Goal: Task Accomplishment & Management: Complete application form

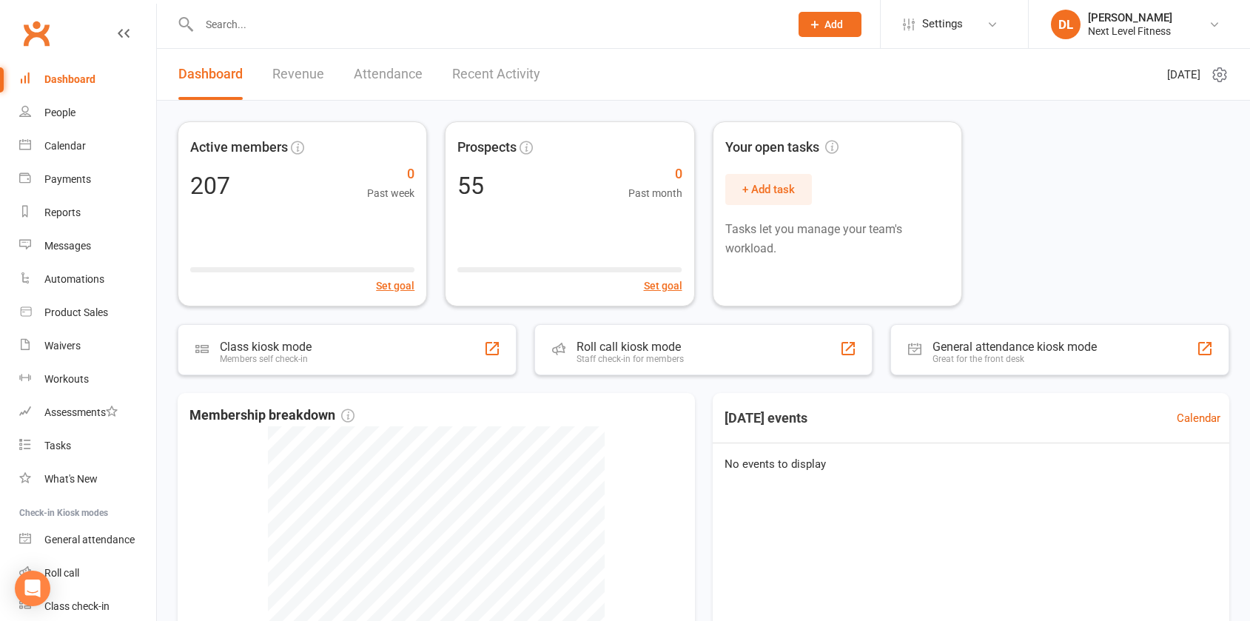
click at [827, 20] on span "Add" at bounding box center [833, 25] width 19 height 12
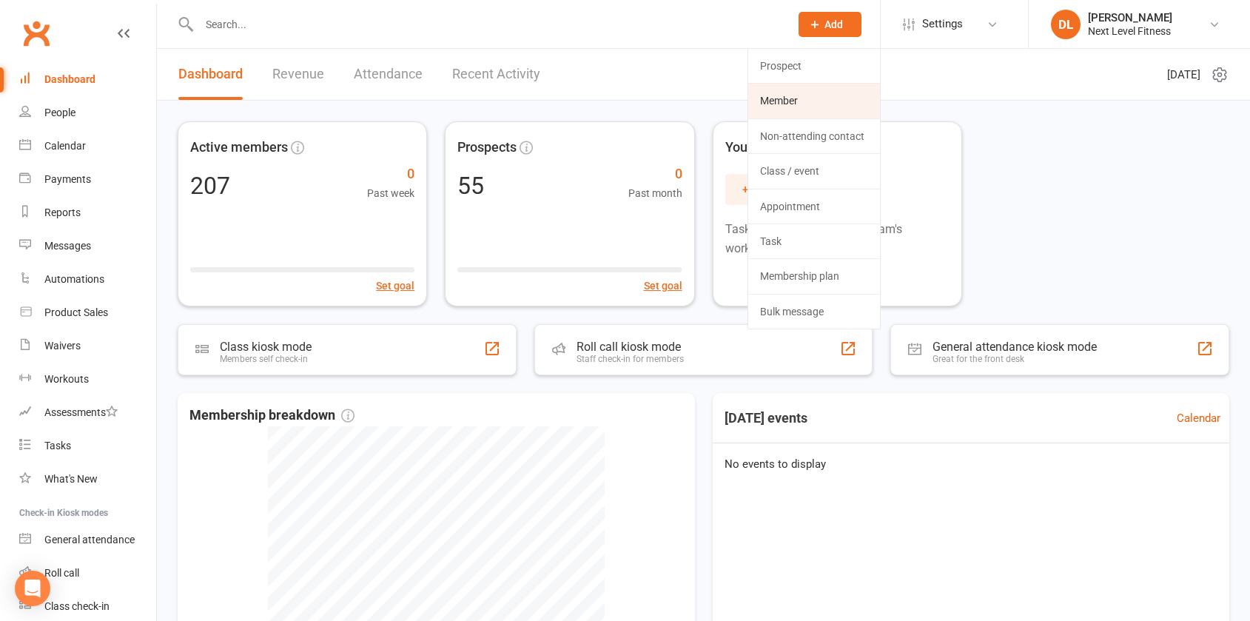
click at [788, 99] on link "Member" at bounding box center [814, 101] width 132 height 34
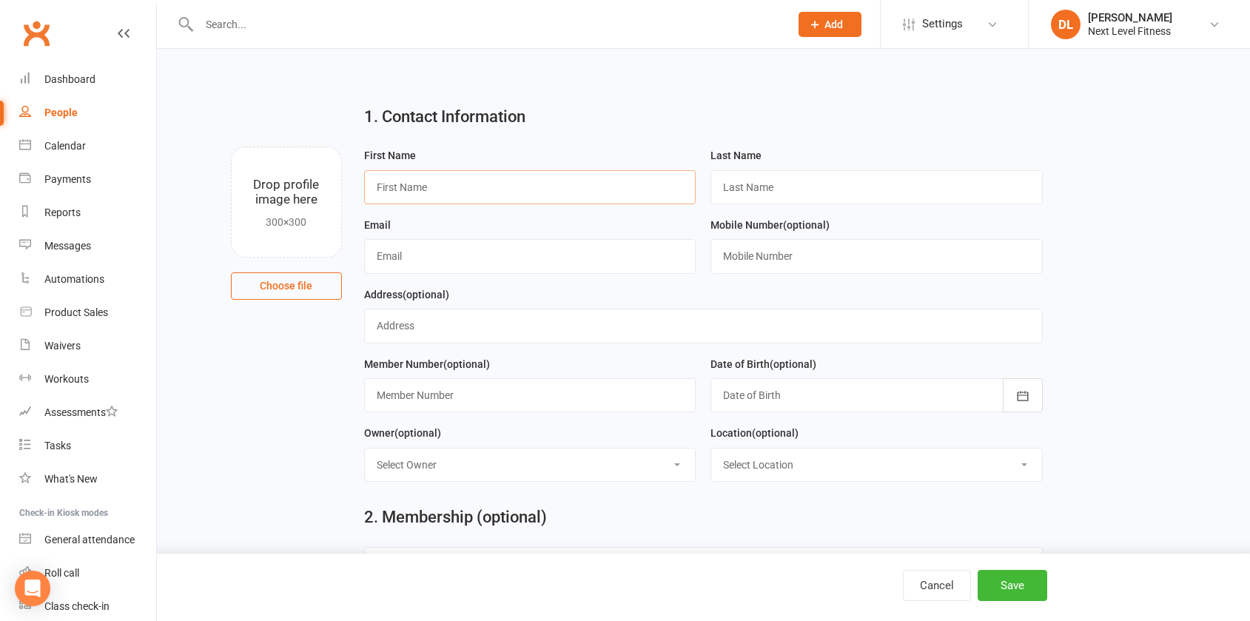
click at [465, 197] on input "text" at bounding box center [530, 187] width 332 height 34
click at [382, 184] on input "keren" at bounding box center [530, 187] width 332 height 34
type input "Keren"
click at [786, 193] on input "text" at bounding box center [876, 187] width 332 height 34
type input "Potroz"
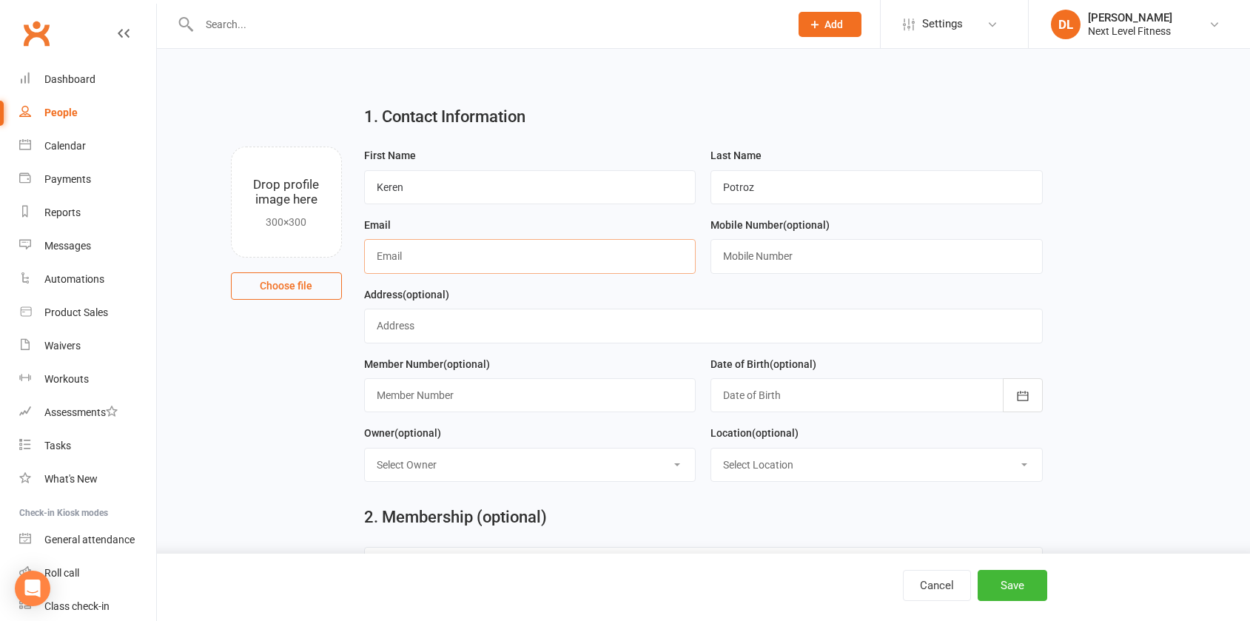
click at [494, 263] on input "text" at bounding box center [530, 256] width 332 height 34
type input "[EMAIL_ADDRESS][DOMAIN_NAME]"
click at [775, 255] on input "text" at bounding box center [876, 256] width 332 height 34
type input "0277540450"
click at [435, 329] on input "text" at bounding box center [703, 326] width 679 height 34
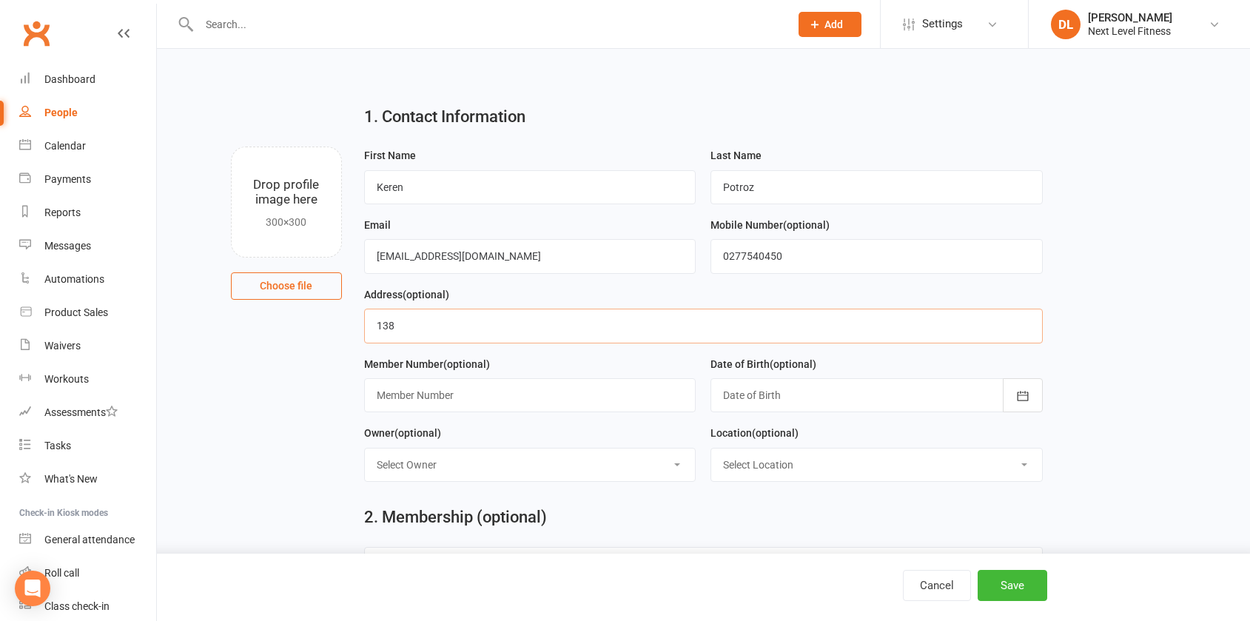
type input "[STREET_ADDRESS]"
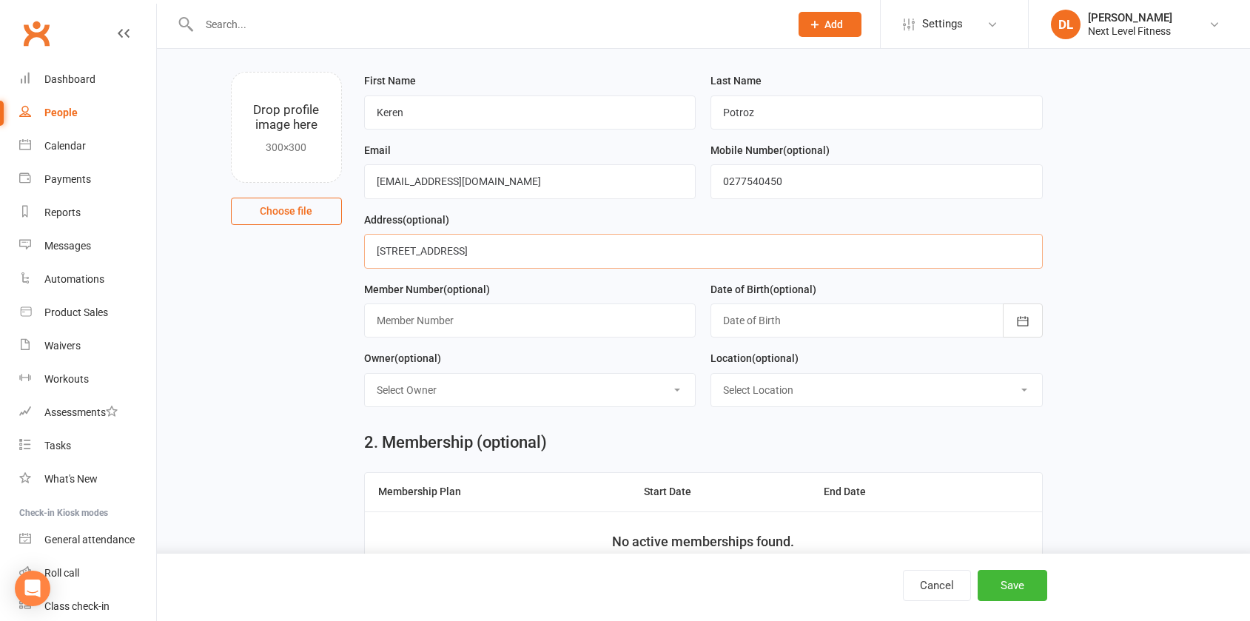
scroll to position [148, 0]
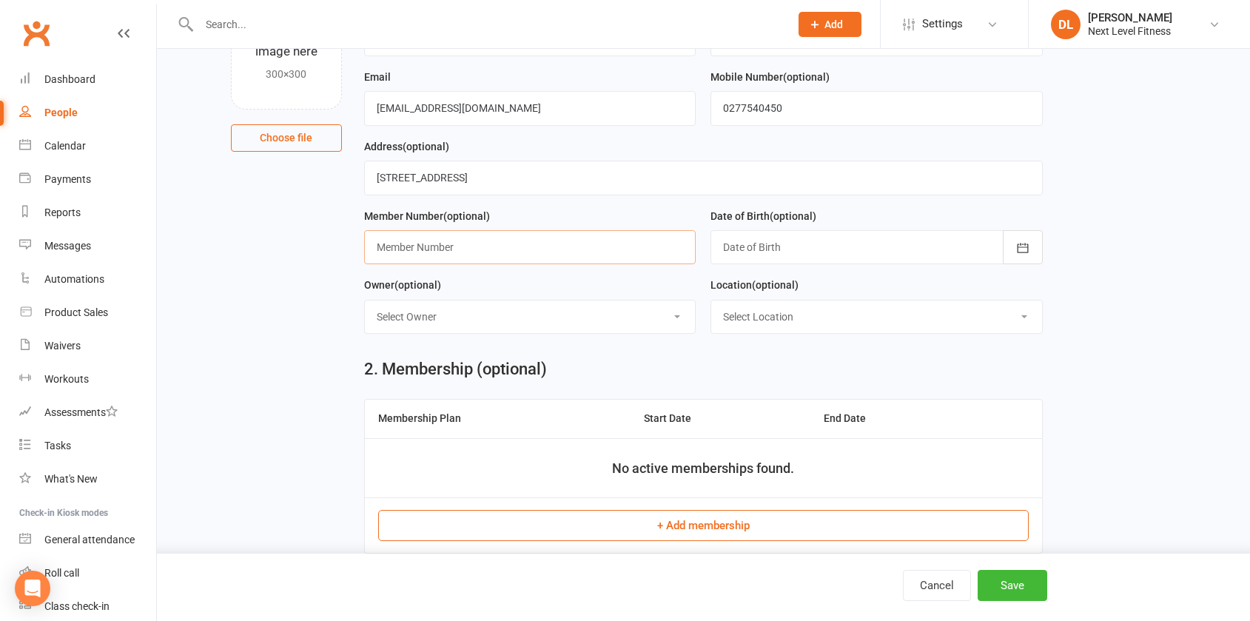
click at [482, 258] on input "text" at bounding box center [530, 247] width 332 height 34
click at [819, 249] on div at bounding box center [876, 247] width 332 height 34
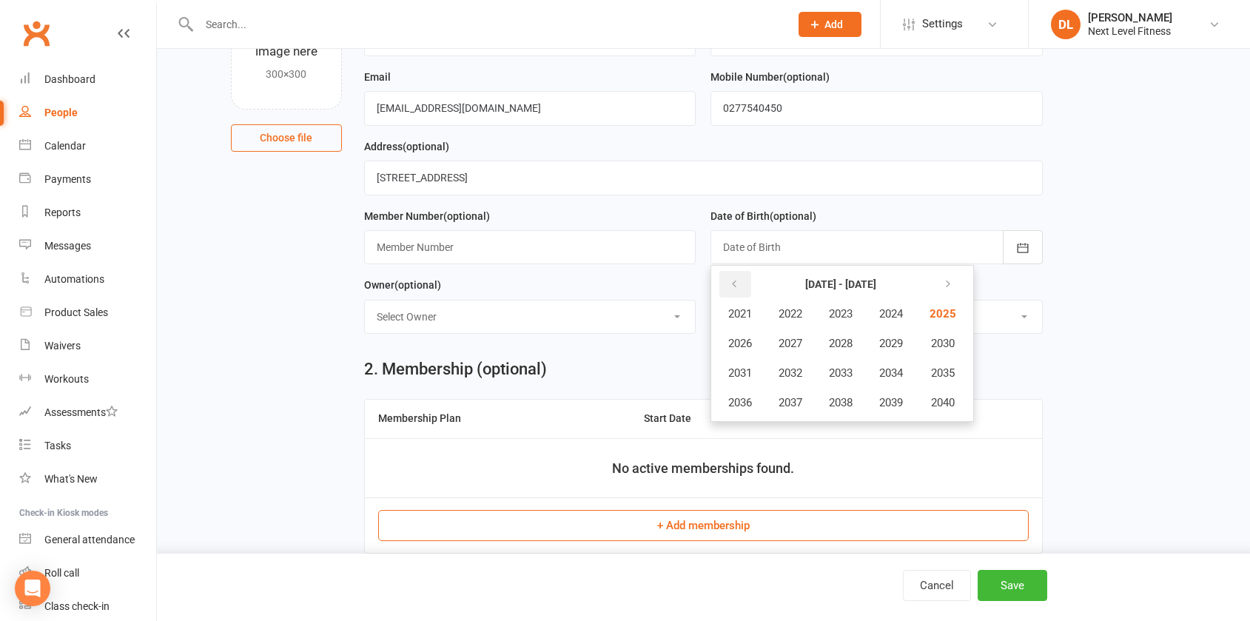
click at [733, 290] on icon "button" at bounding box center [734, 284] width 10 height 12
click at [953, 277] on button "button" at bounding box center [946, 284] width 32 height 27
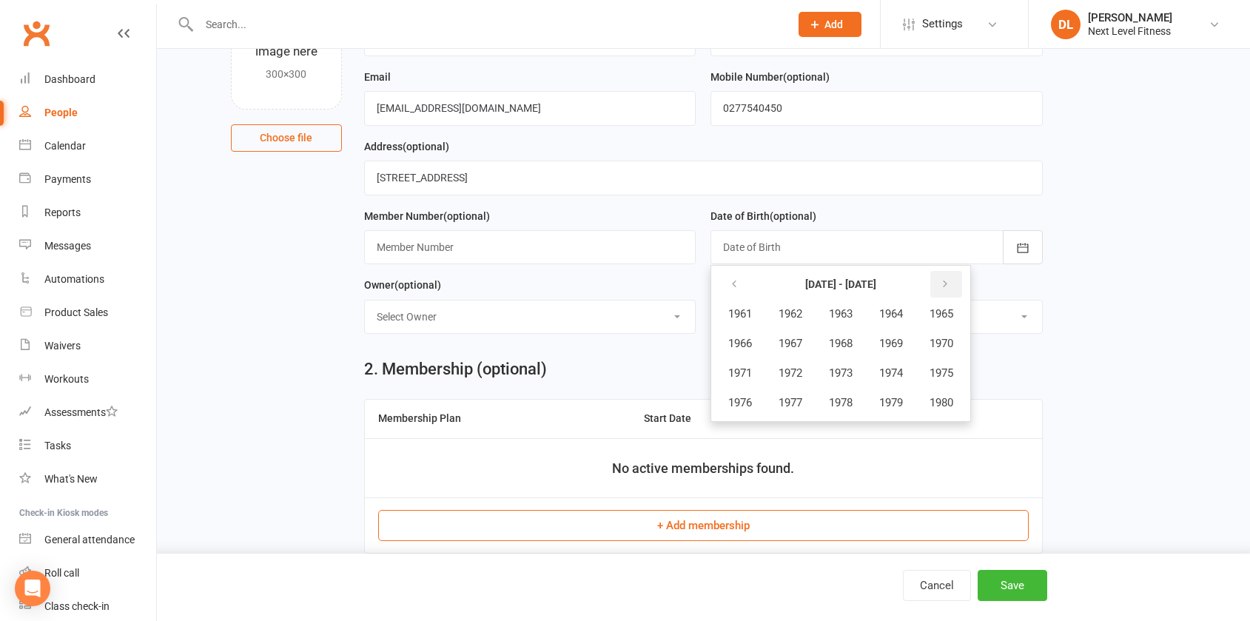
click at [950, 282] on icon "button" at bounding box center [945, 284] width 10 height 12
click at [742, 285] on button "button" at bounding box center [735, 284] width 32 height 27
click at [800, 406] on span "1977" at bounding box center [790, 402] width 24 height 13
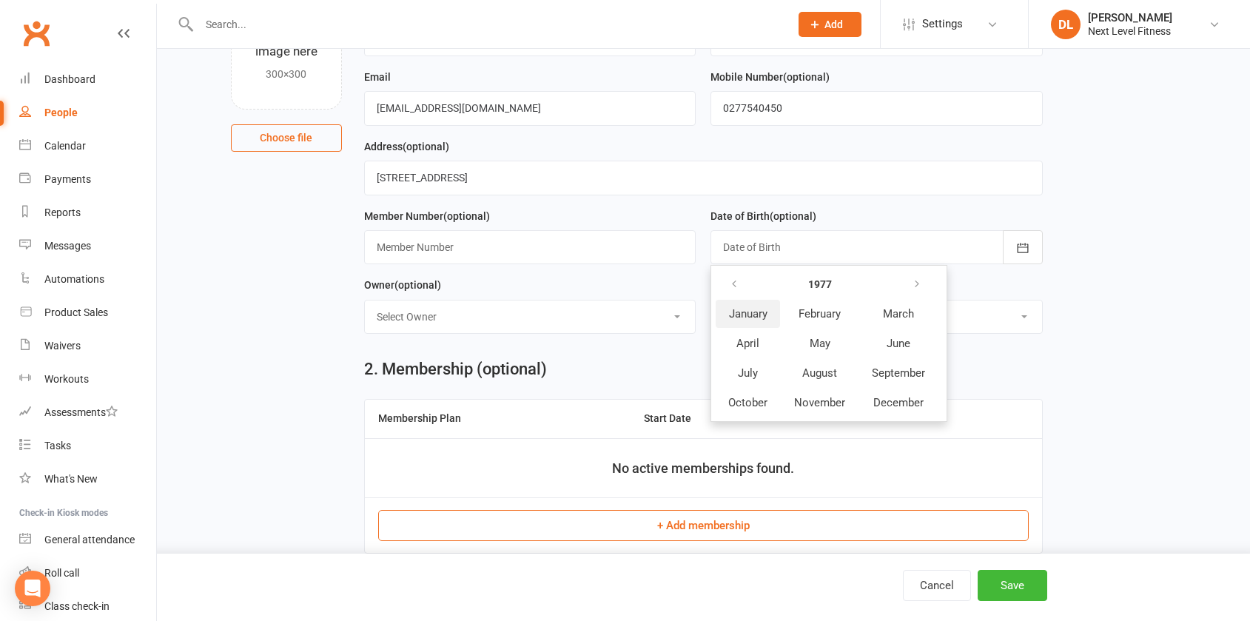
click at [759, 320] on span "January" at bounding box center [748, 313] width 38 height 13
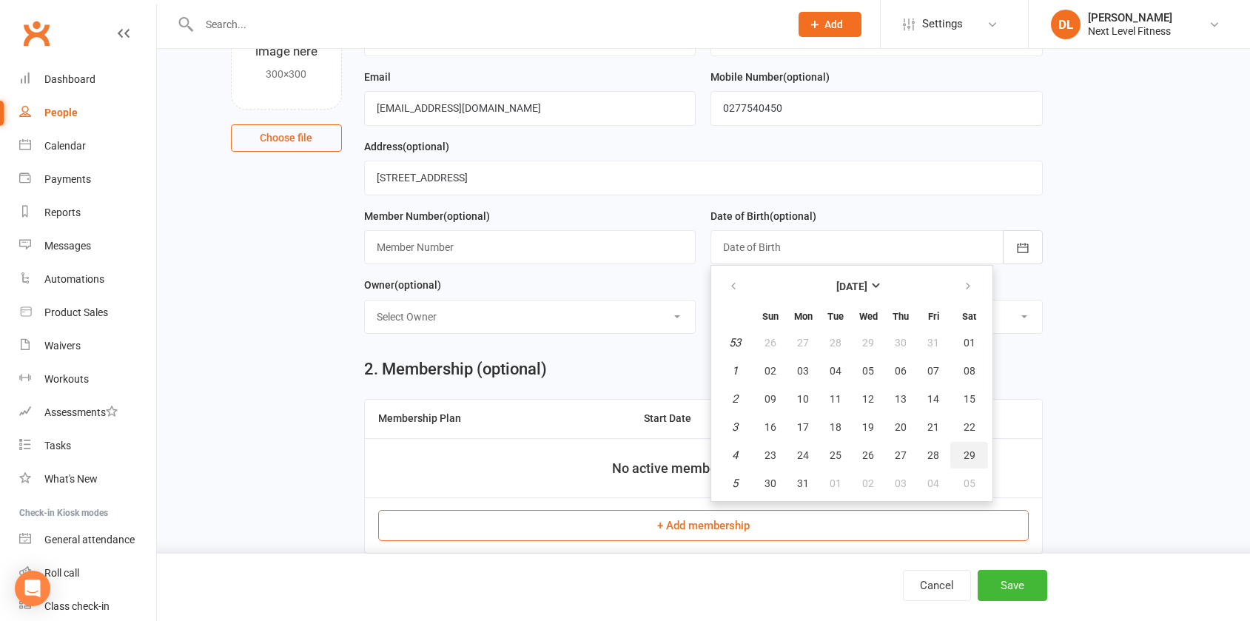
click at [969, 452] on span "29" at bounding box center [969, 455] width 12 height 12
type input "[DATE]"
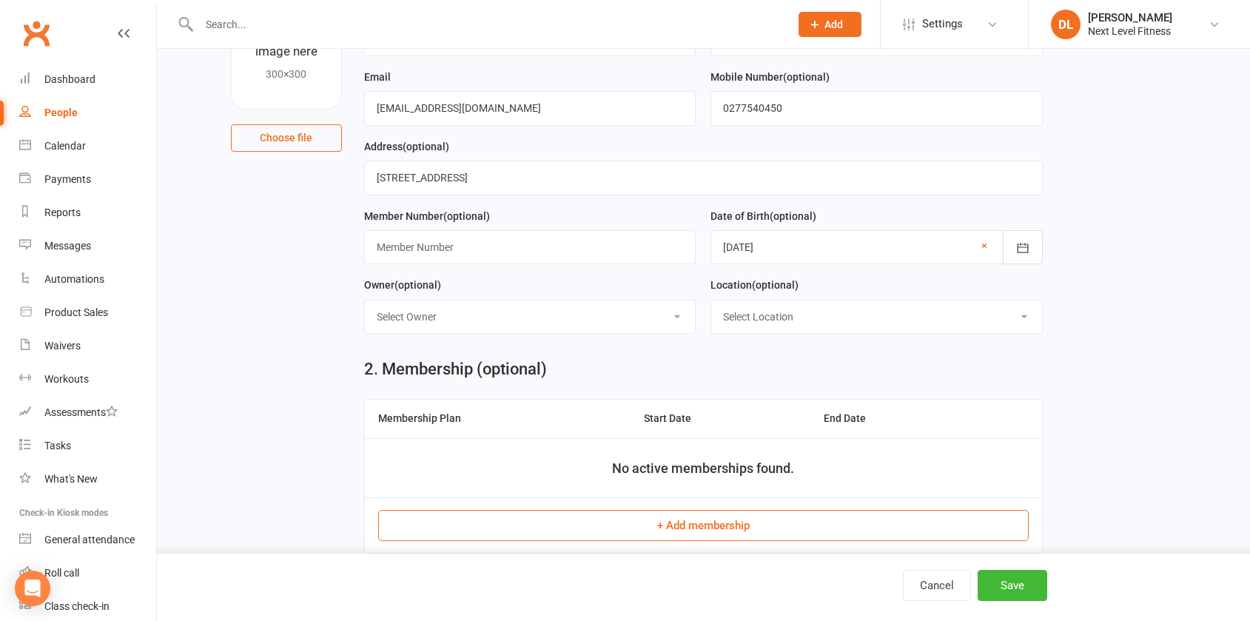
click at [688, 316] on select "Select Owner [PERSON_NAME]" at bounding box center [530, 316] width 331 height 33
click at [679, 313] on select "Select Owner [PERSON_NAME]" at bounding box center [530, 316] width 331 height 33
click at [881, 314] on select "Select Location Example Room (Rename me!) NLF Studio" at bounding box center [876, 316] width 331 height 33
click at [881, 317] on select "Select Location Example Room (Rename me!) NLF Studio" at bounding box center [876, 316] width 331 height 33
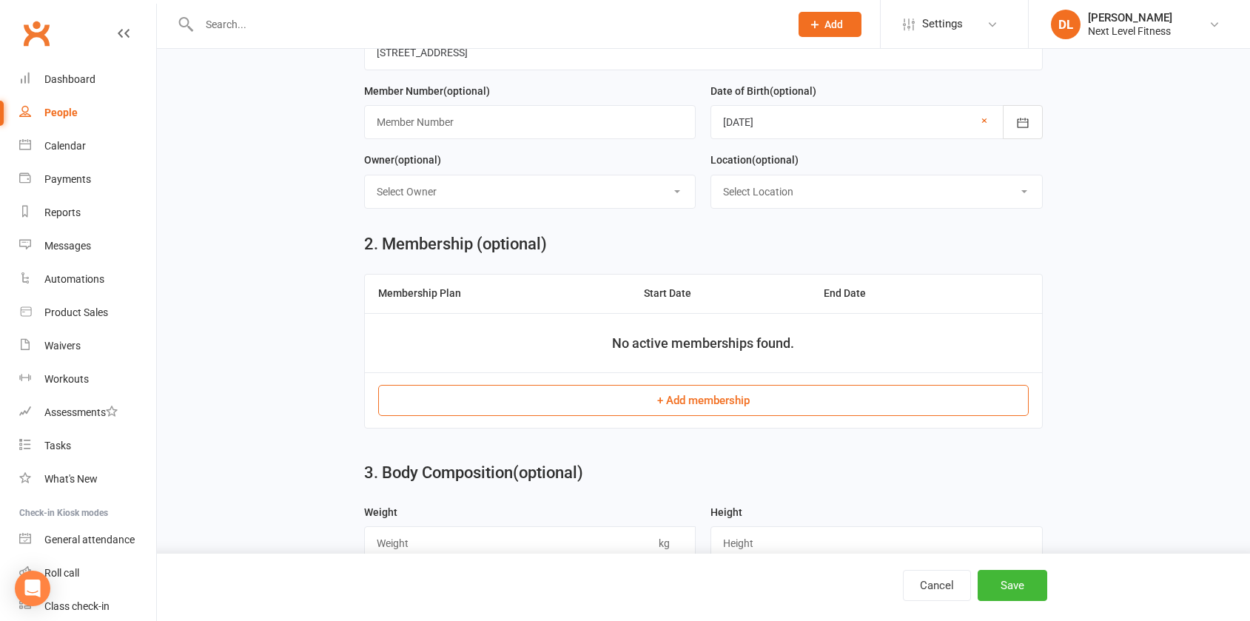
scroll to position [272, 0]
click at [710, 409] on button "+ Add membership" at bounding box center [703, 401] width 650 height 31
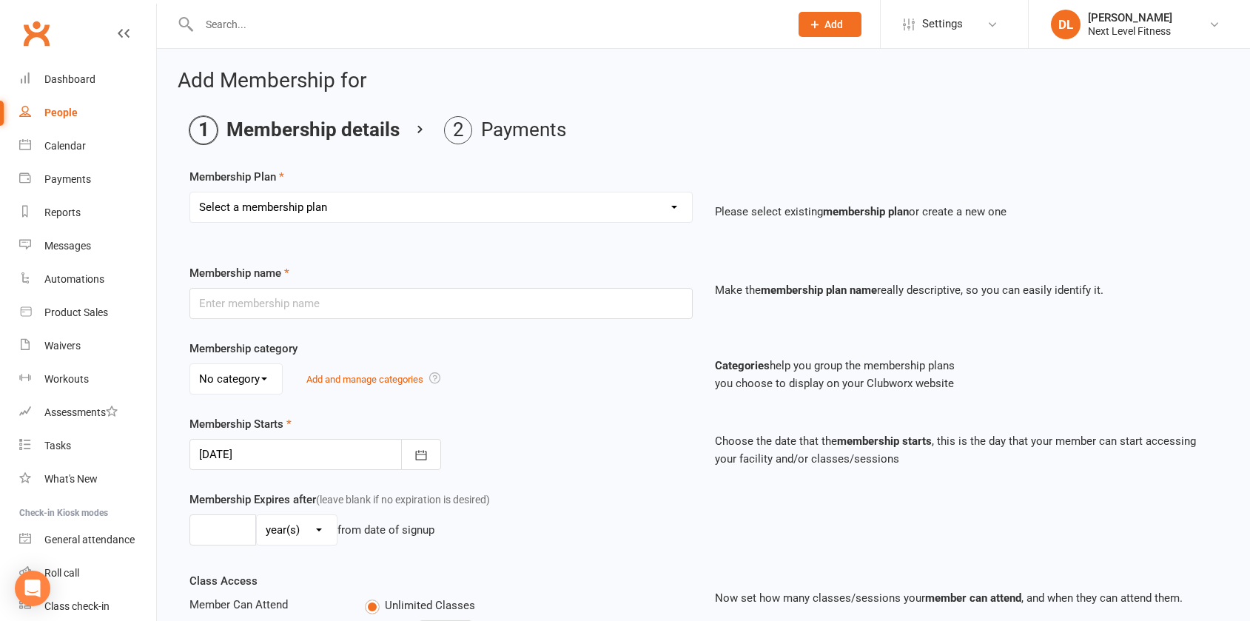
click at [537, 215] on select "Select a membership plan Create new Membership Plan Level 1 x 3 Months Level 1 …" at bounding box center [441, 207] width 502 height 30
select select "37"
click at [190, 192] on select "Select a membership plan Create new Membership Plan Level 1 x 3 Months Level 1 …" at bounding box center [441, 207] width 502 height 30
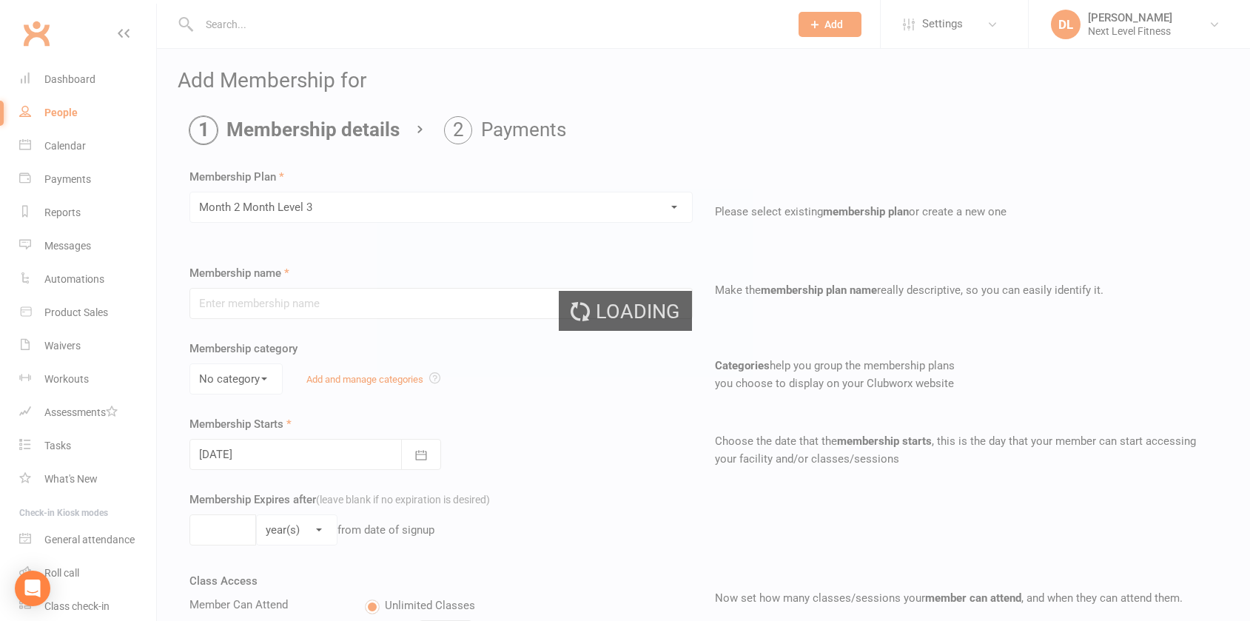
type input "Month 2 Month Level 3"
type input "0"
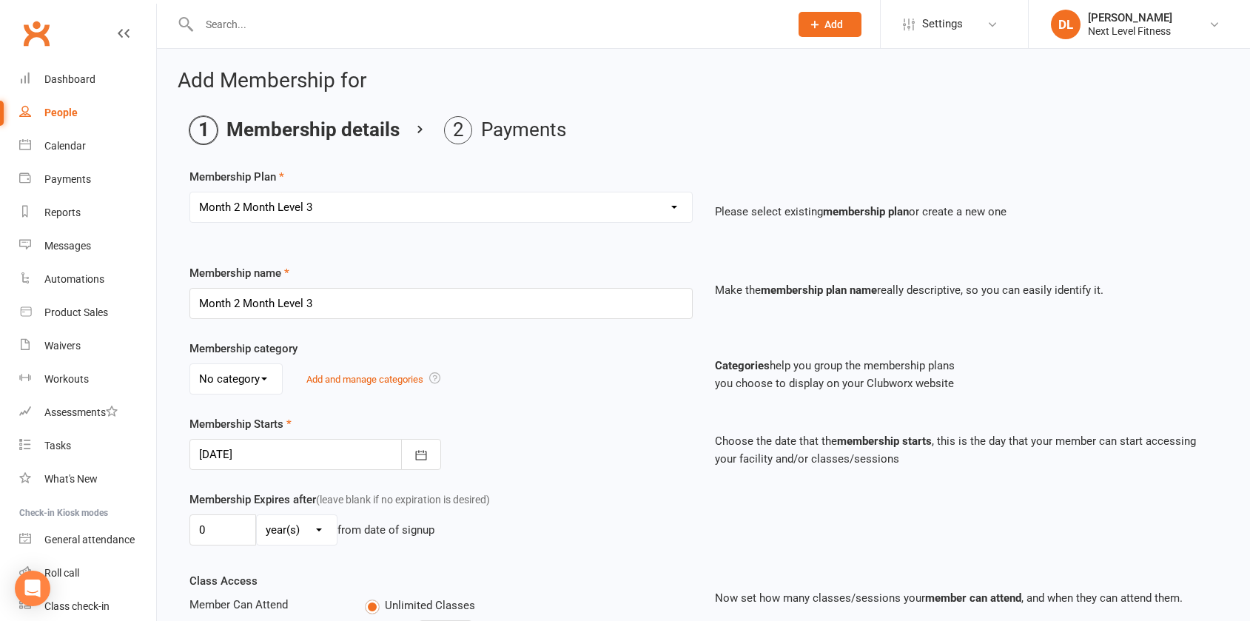
click at [259, 380] on select "No category General" at bounding box center [236, 379] width 92 height 30
click at [190, 364] on select "No category General" at bounding box center [236, 379] width 92 height 30
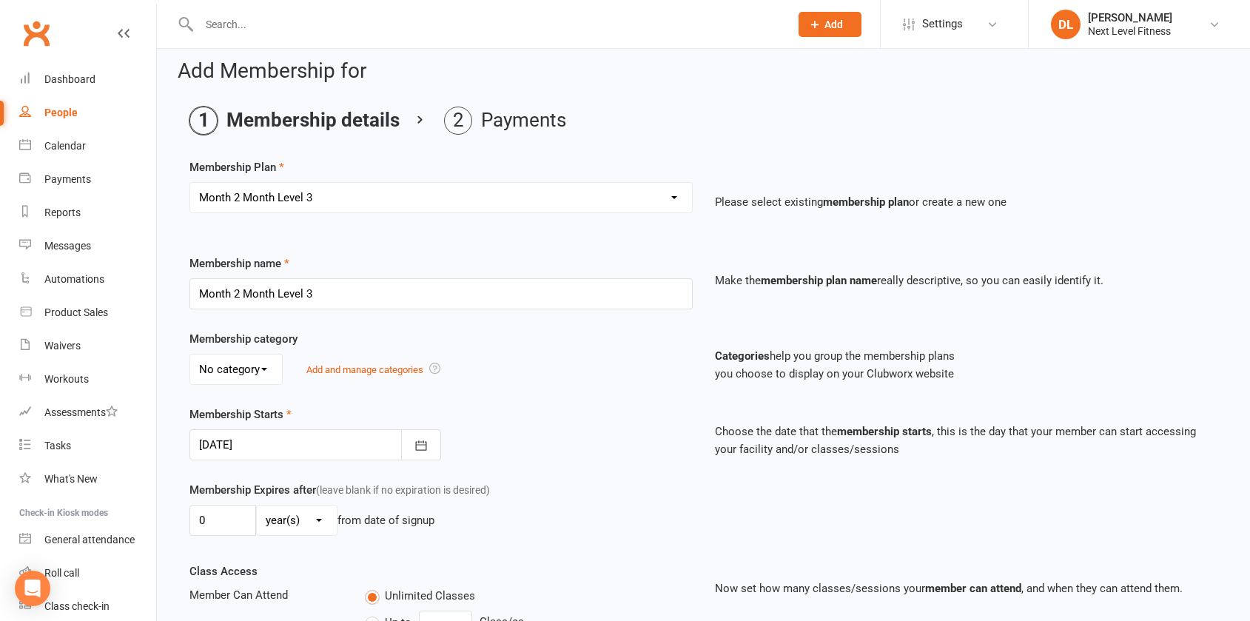
scroll to position [74, 0]
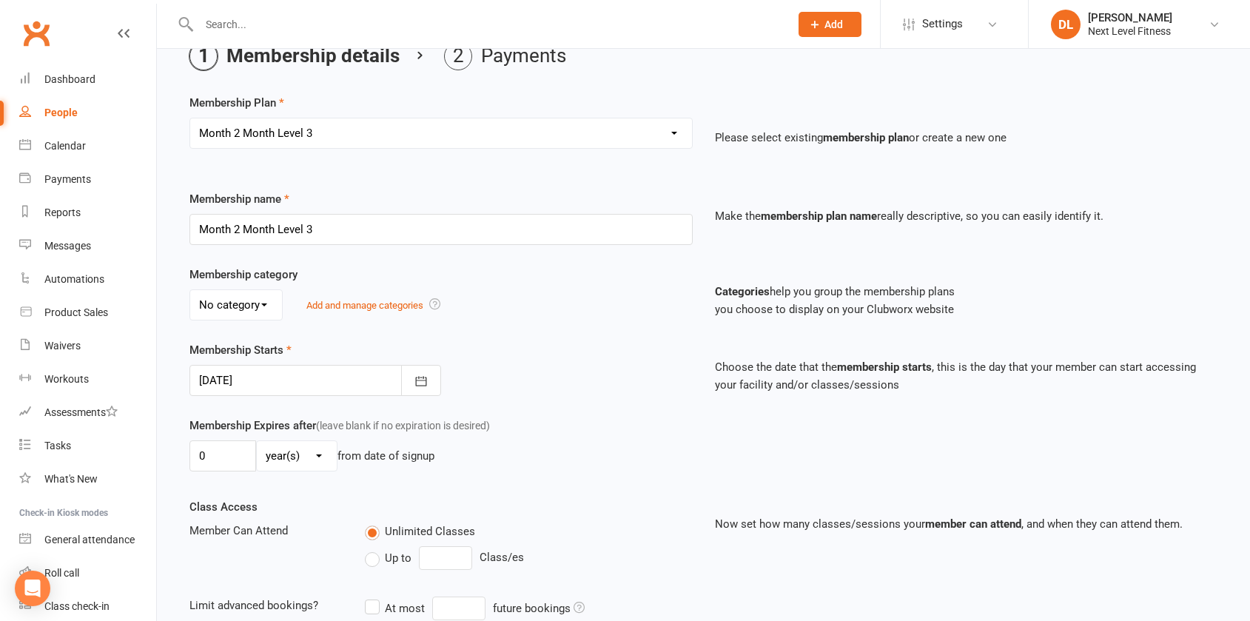
click at [212, 378] on div at bounding box center [315, 380] width 252 height 31
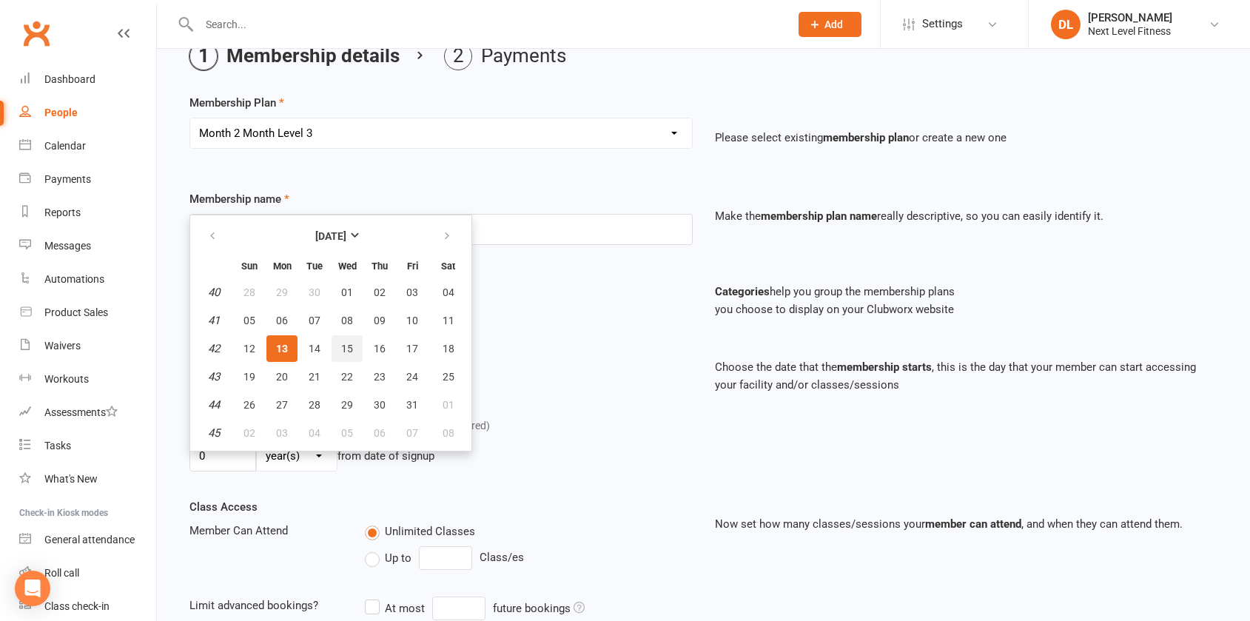
click at [349, 356] on button "15" at bounding box center [347, 348] width 31 height 27
type input "[DATE]"
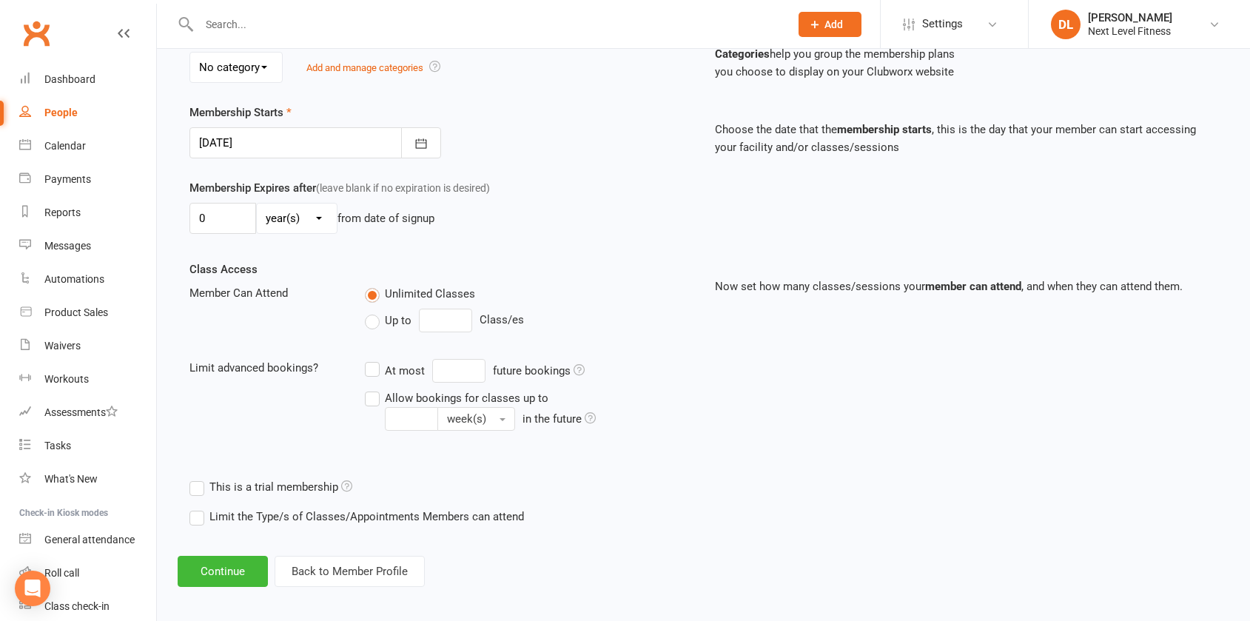
scroll to position [320, 0]
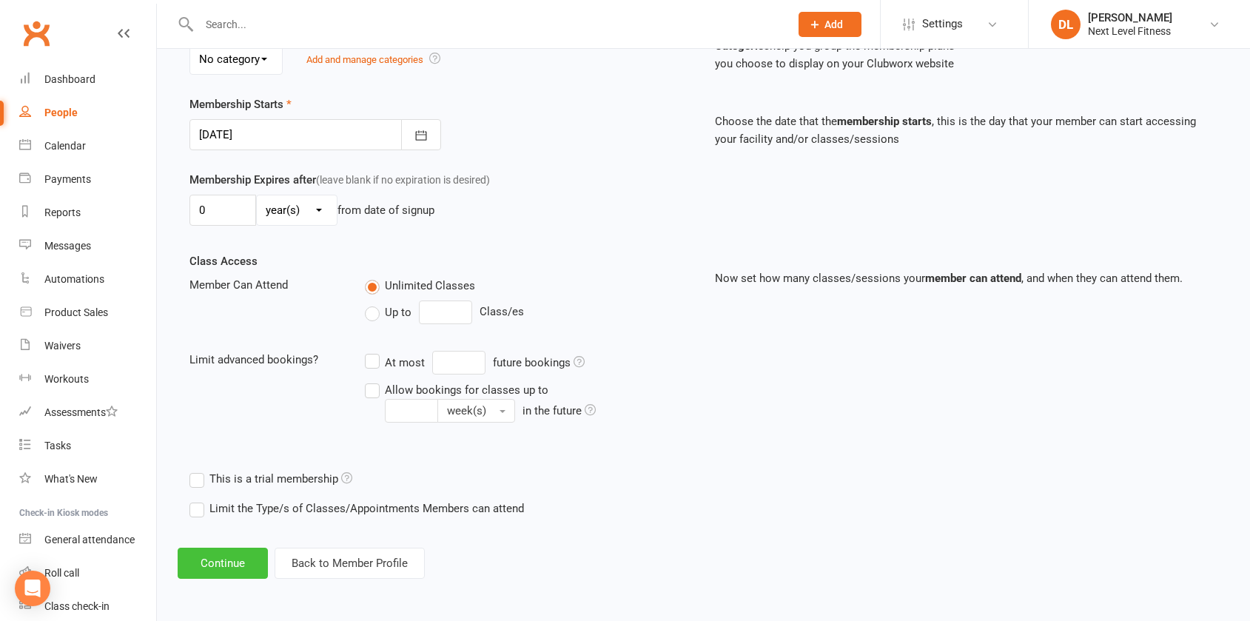
click at [238, 565] on button "Continue" at bounding box center [223, 563] width 90 height 31
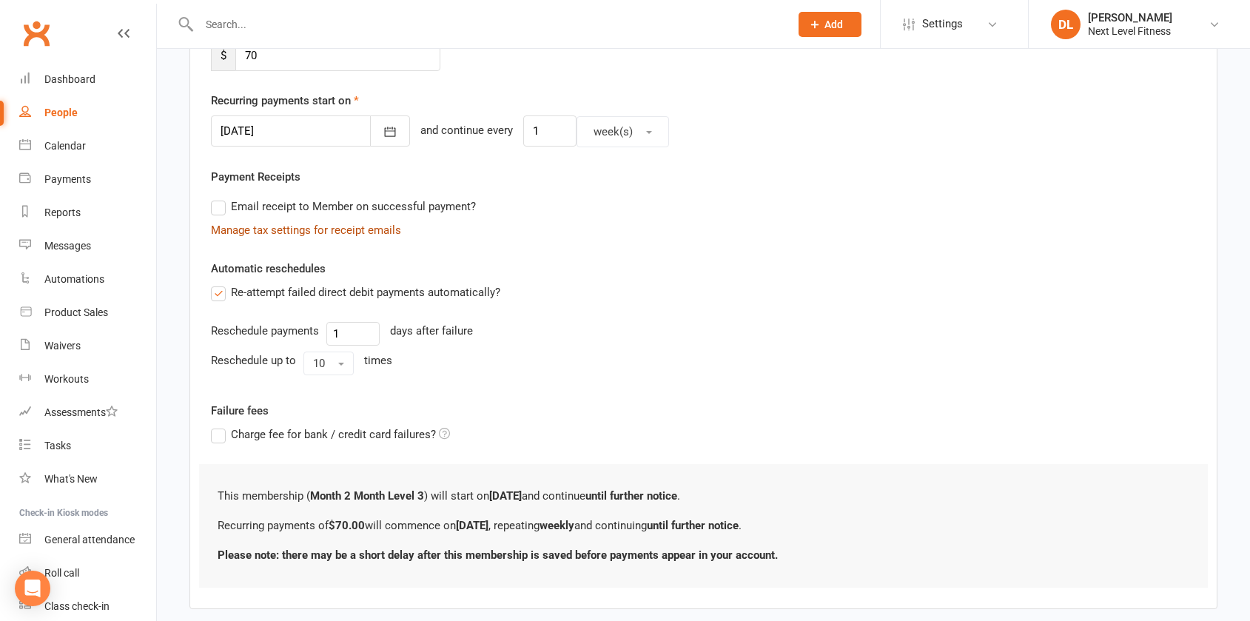
scroll to position [0, 0]
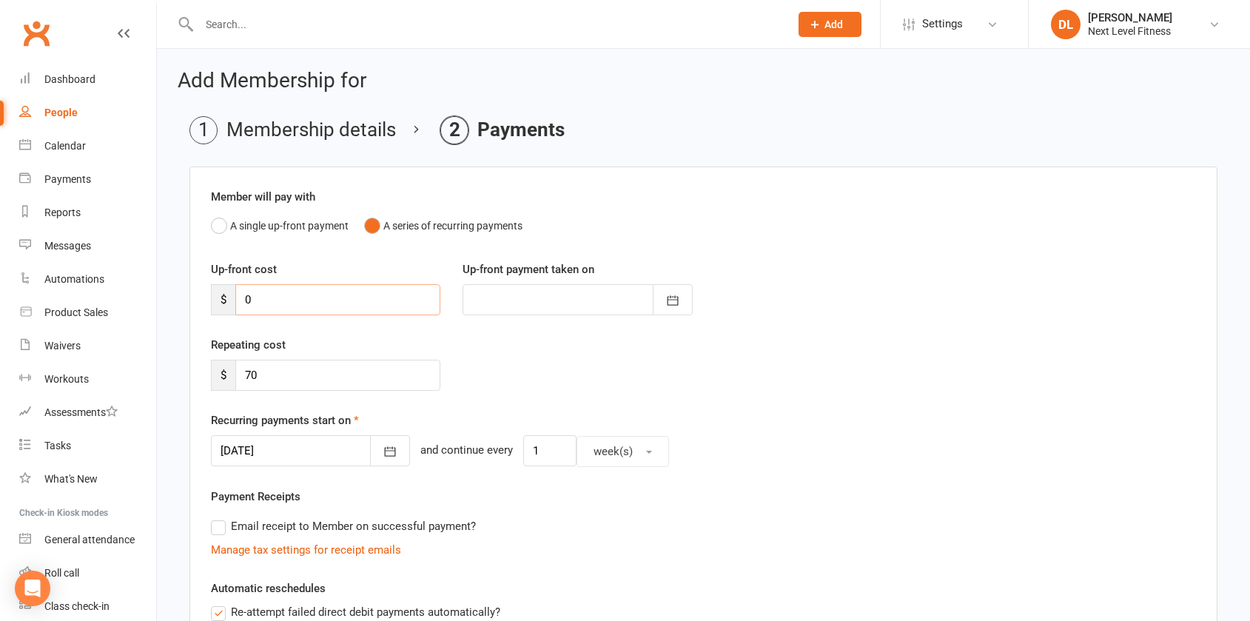
click at [305, 300] on input "0" at bounding box center [337, 299] width 205 height 31
click at [514, 359] on div "Repeating cost $ 70" at bounding box center [703, 373] width 1007 height 75
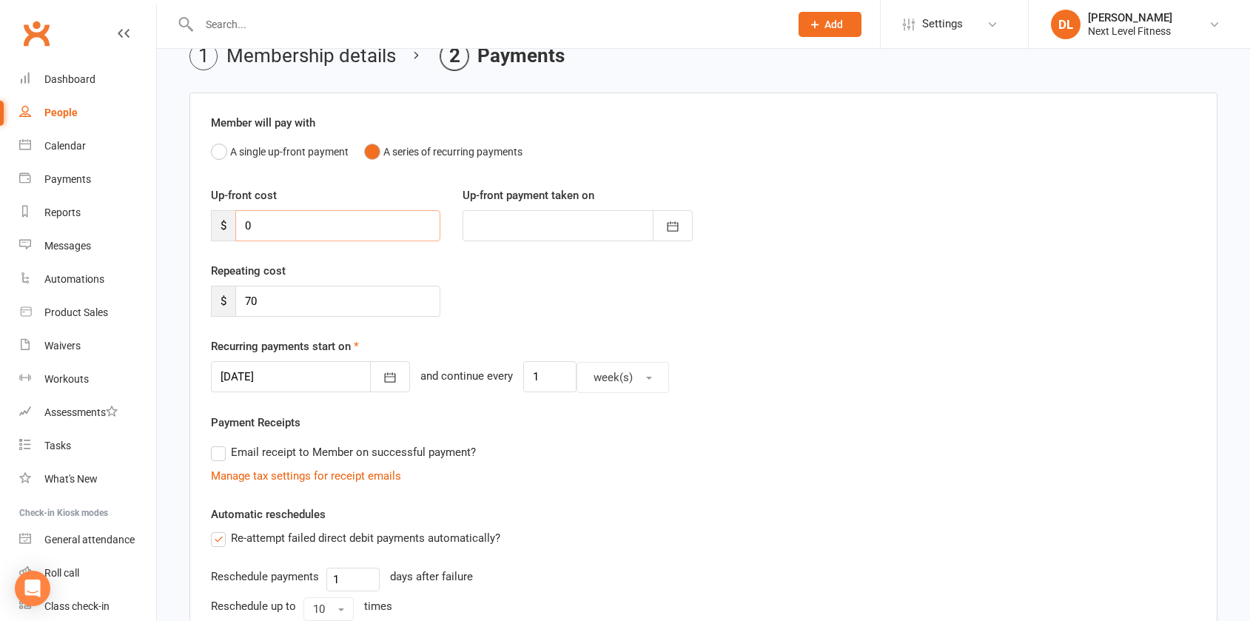
click at [371, 229] on input "0" at bounding box center [337, 225] width 205 height 31
type input "1"
type input "[DATE]"
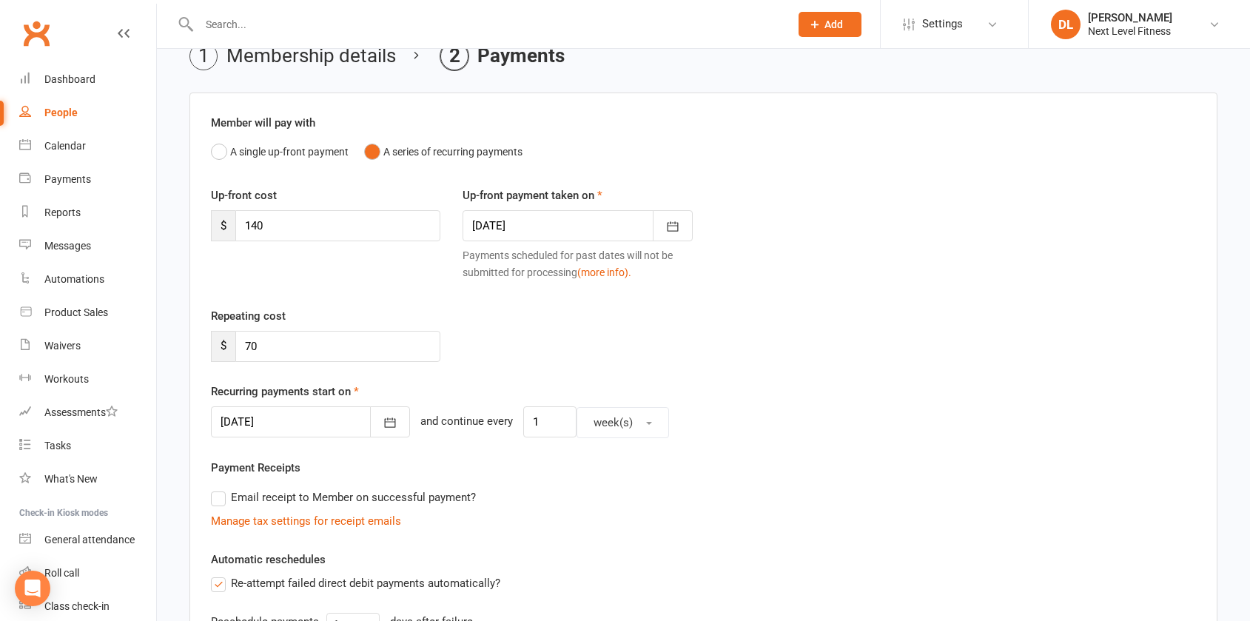
click at [531, 312] on div "Repeating cost $ 70" at bounding box center [703, 344] width 1007 height 75
click at [292, 234] on input "140" at bounding box center [337, 225] width 205 height 31
type input "1"
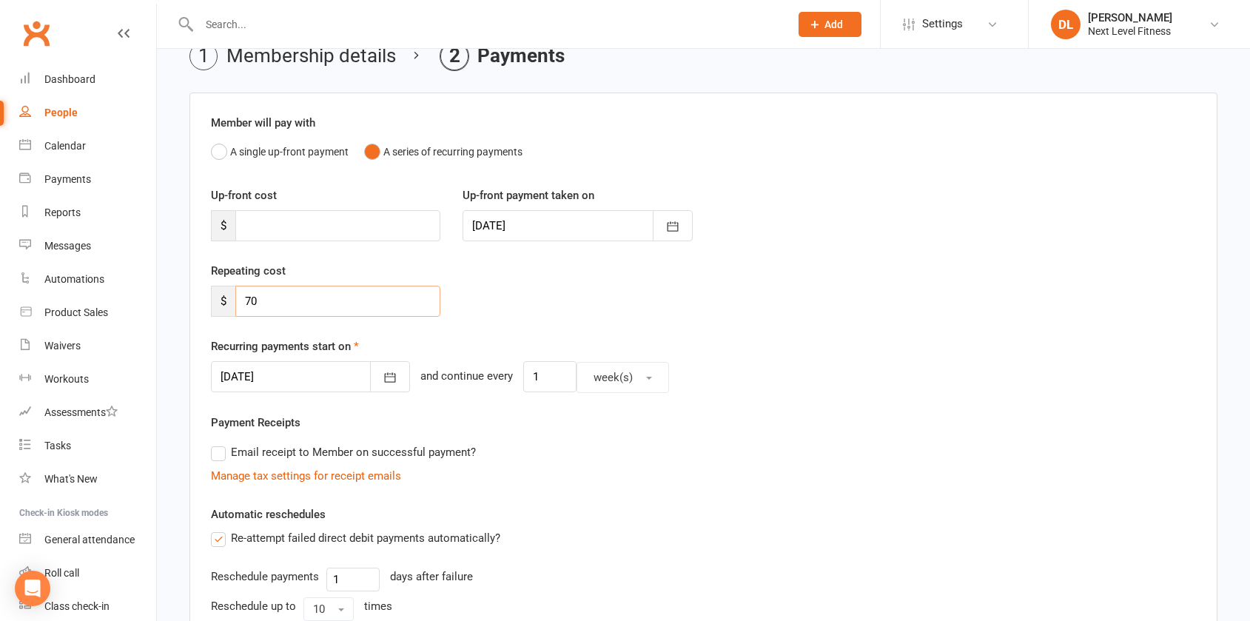
click at [267, 306] on input "70" at bounding box center [337, 301] width 205 height 31
type input "7"
type input "140"
click at [256, 226] on input "number" at bounding box center [337, 225] width 205 height 31
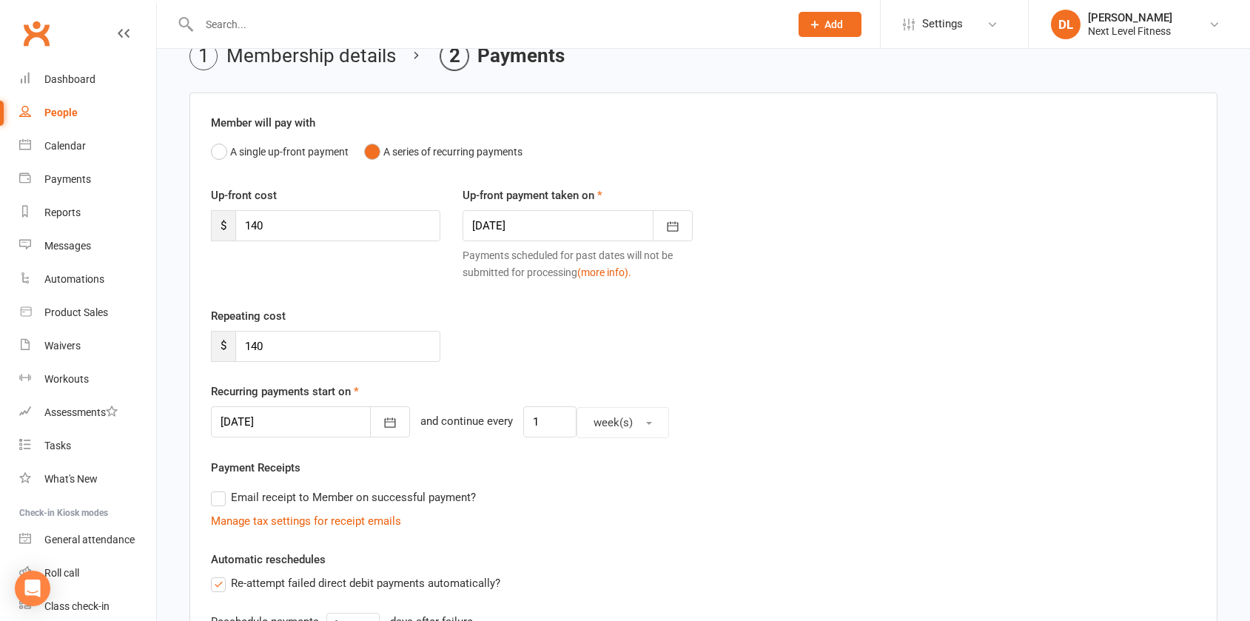
click at [736, 332] on div "Repeating cost $ 140" at bounding box center [703, 344] width 1007 height 75
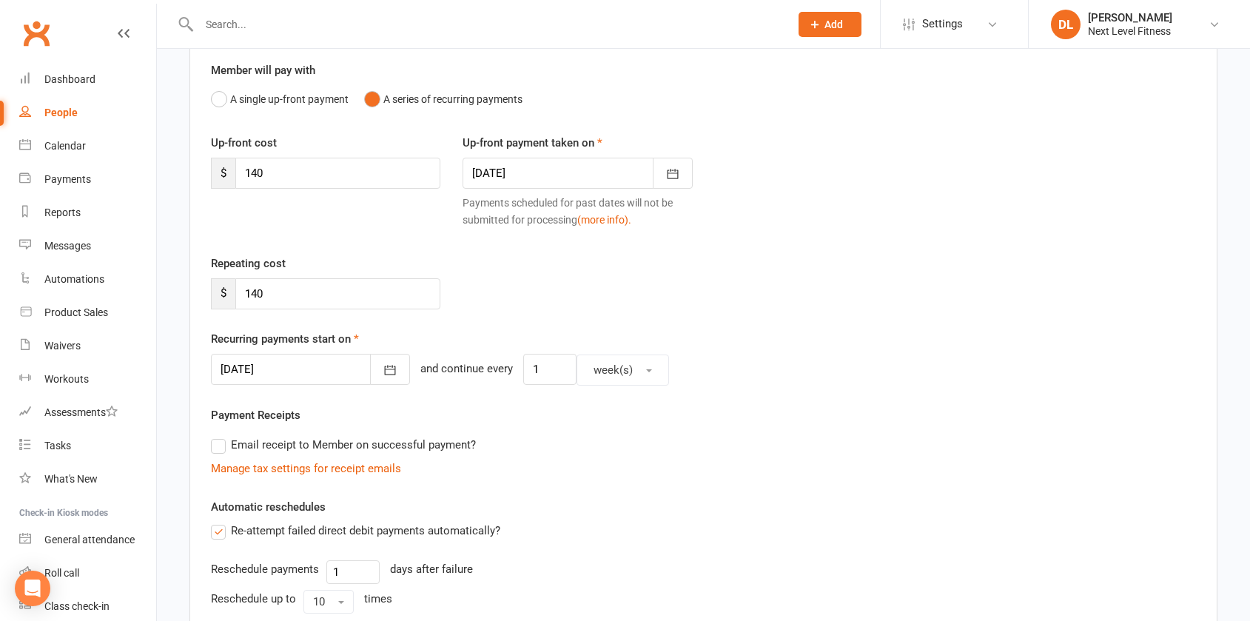
scroll to position [101, 0]
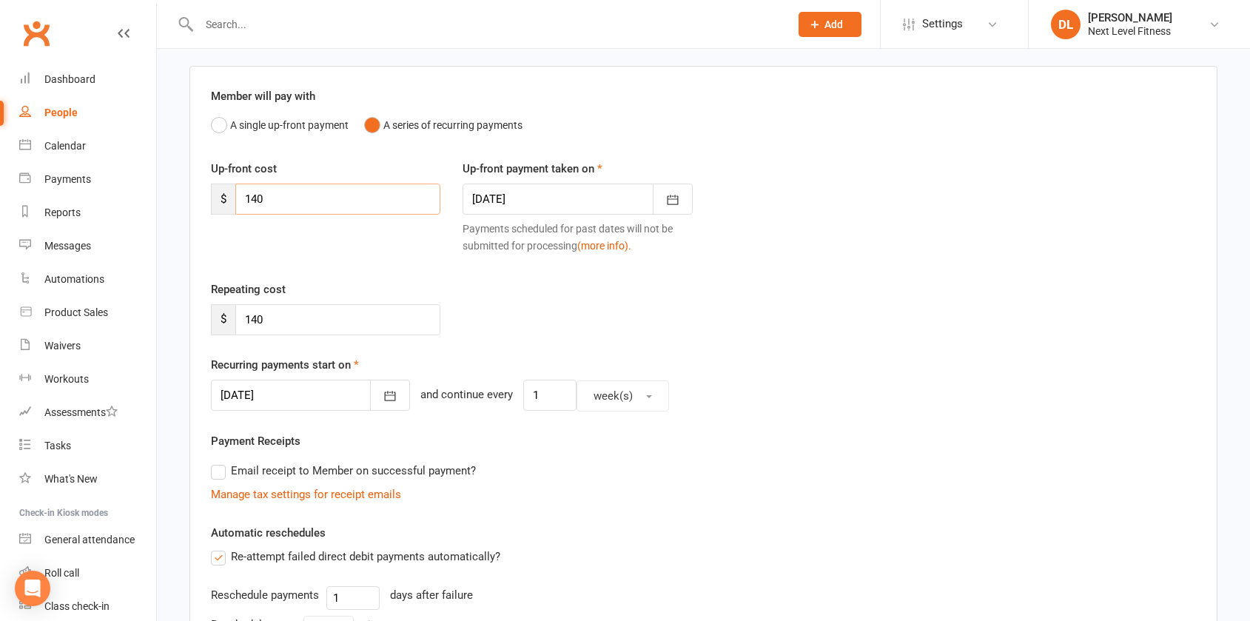
click at [308, 204] on input "140" at bounding box center [337, 199] width 205 height 31
type input "1"
click at [671, 307] on div "Repeating cost $ 140" at bounding box center [703, 317] width 1007 height 75
click at [274, 203] on input "70" at bounding box center [337, 199] width 205 height 31
type input "7"
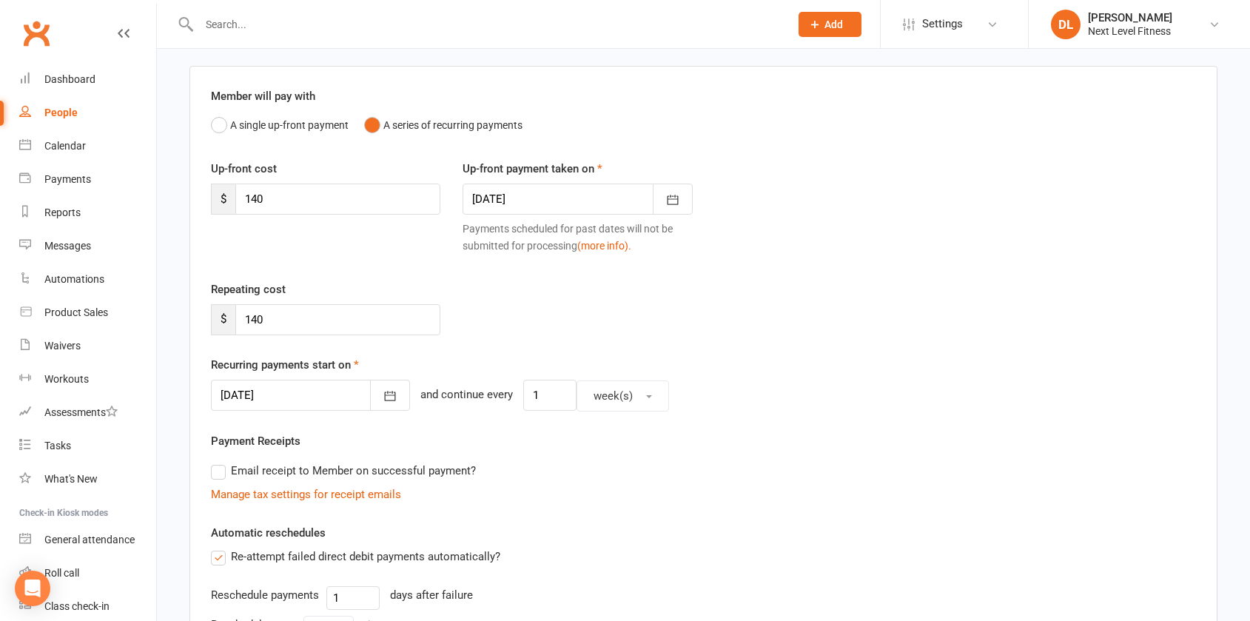
click at [740, 317] on div "Repeating cost $ 140" at bounding box center [703, 317] width 1007 height 75
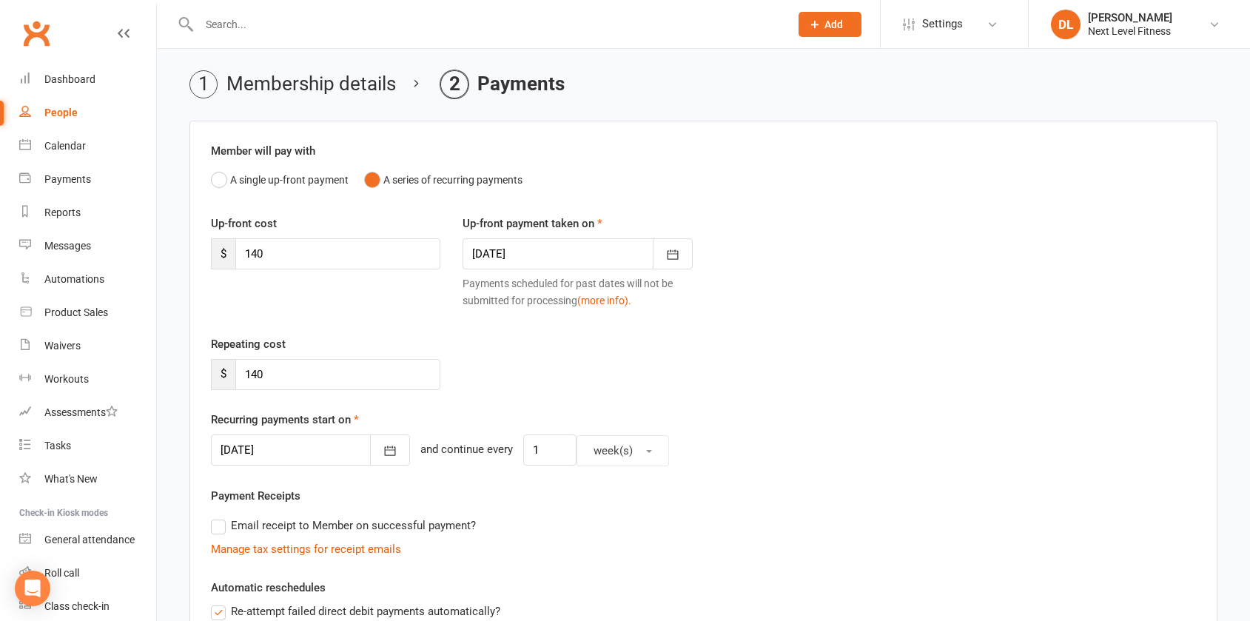
scroll to position [27, 0]
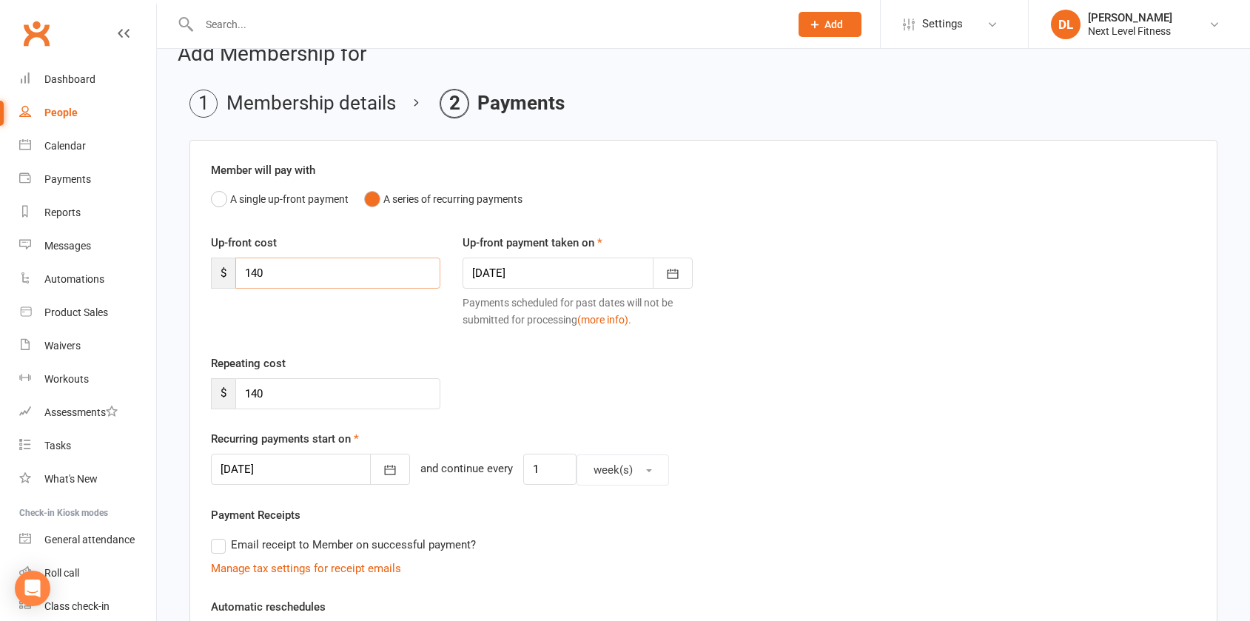
click at [287, 273] on input "140" at bounding box center [337, 273] width 205 height 31
type input "1"
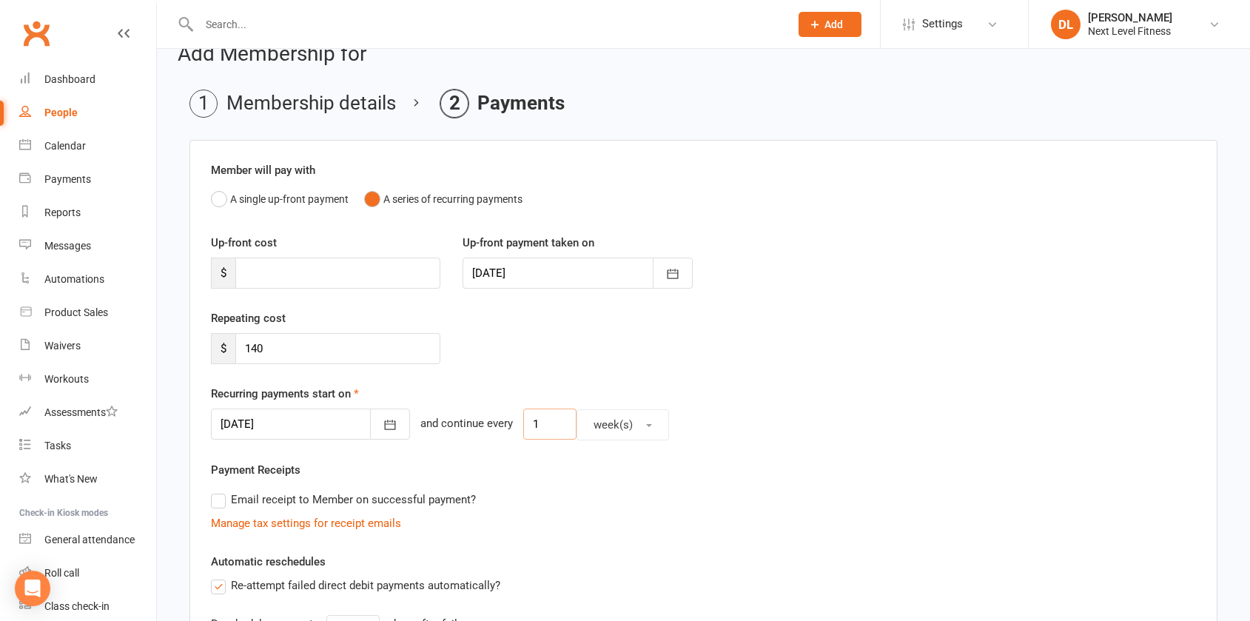
drag, startPoint x: 523, startPoint y: 424, endPoint x: 512, endPoint y: 426, distance: 11.3
click at [523, 426] on input "1" at bounding box center [549, 423] width 53 height 31
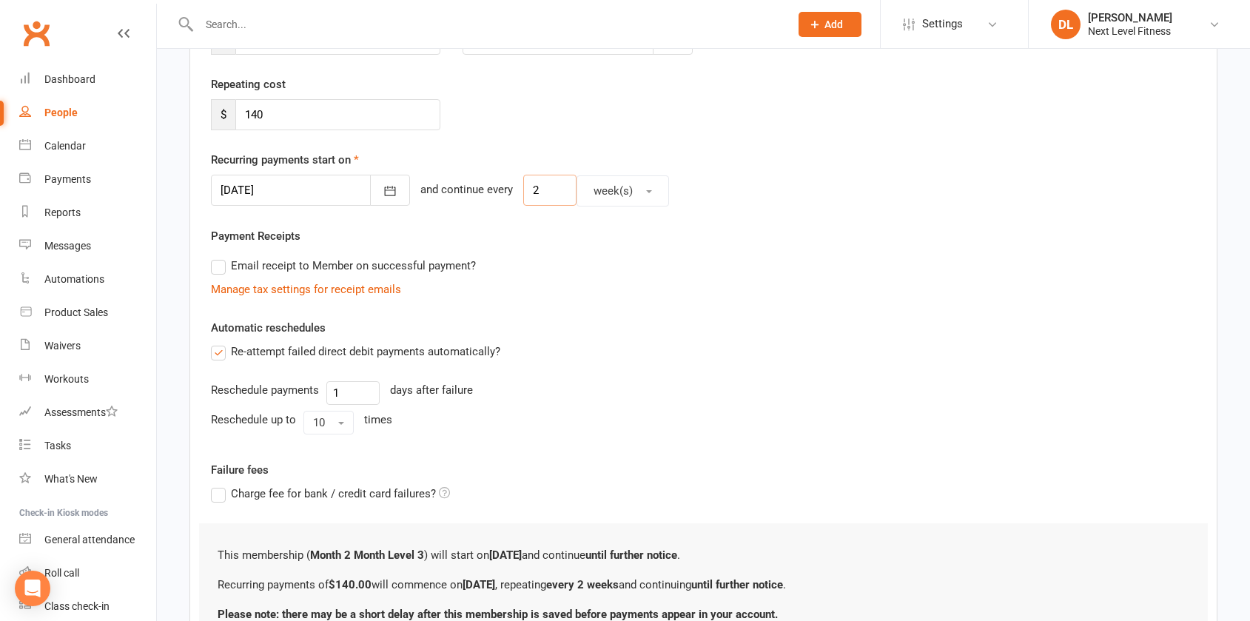
scroll to position [396, 0]
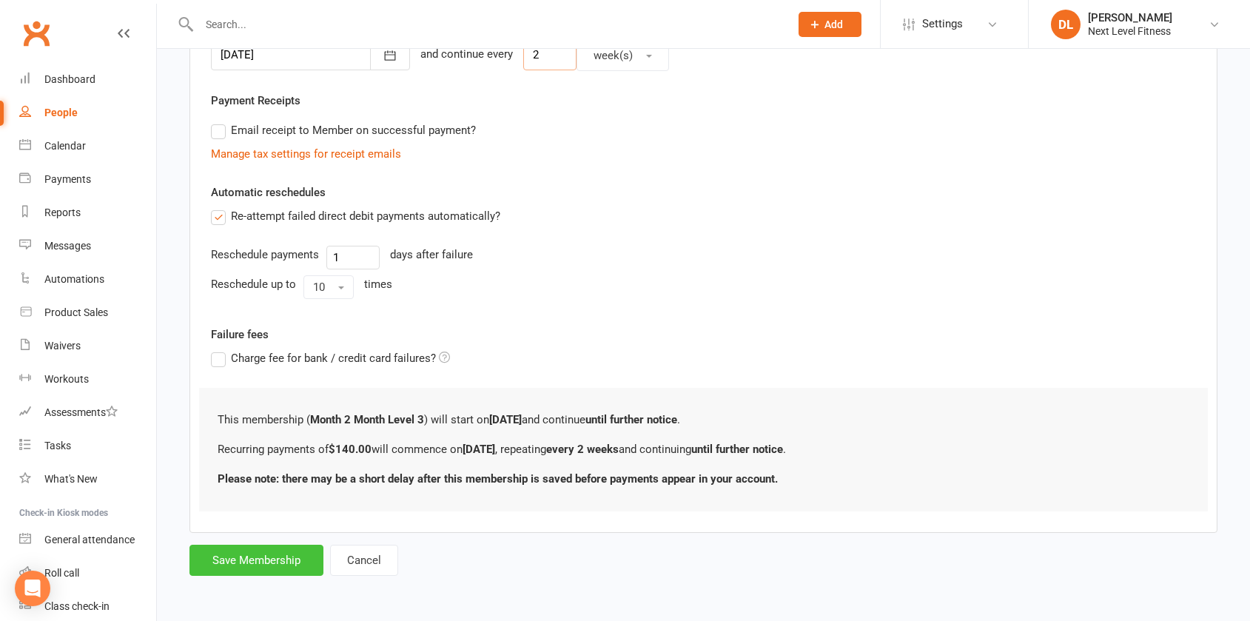
type input "2"
click at [263, 559] on button "Save Membership" at bounding box center [256, 560] width 134 height 31
type input "0"
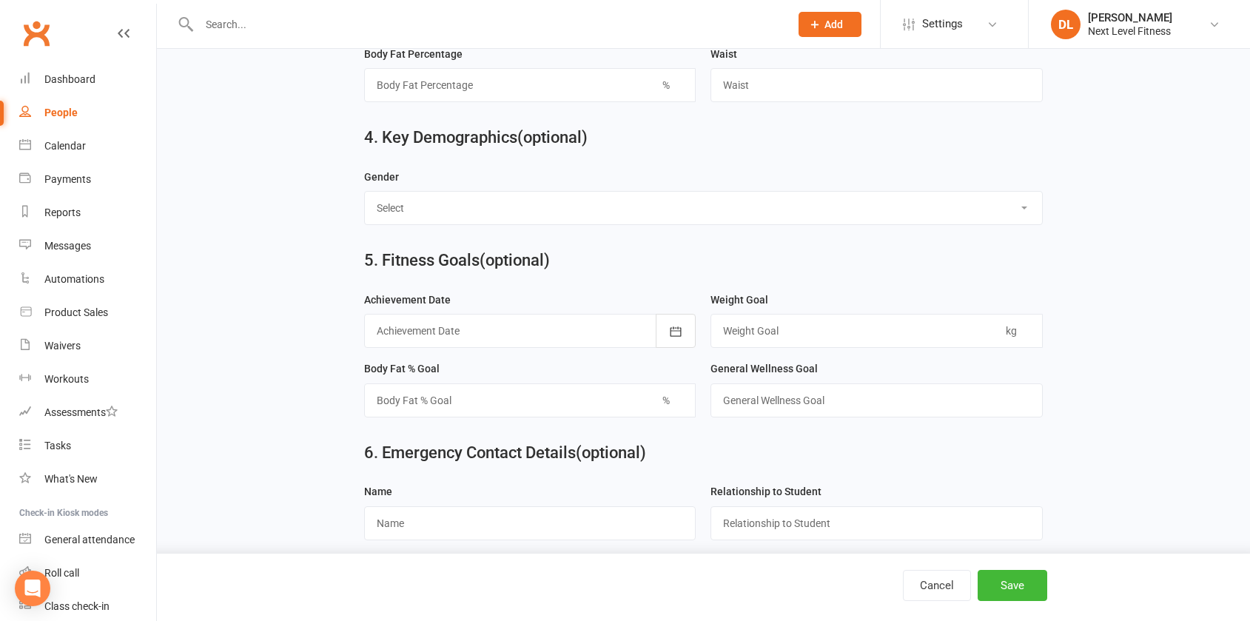
scroll to position [793, 0]
click at [1005, 585] on button "Save" at bounding box center [1013, 585] width 70 height 31
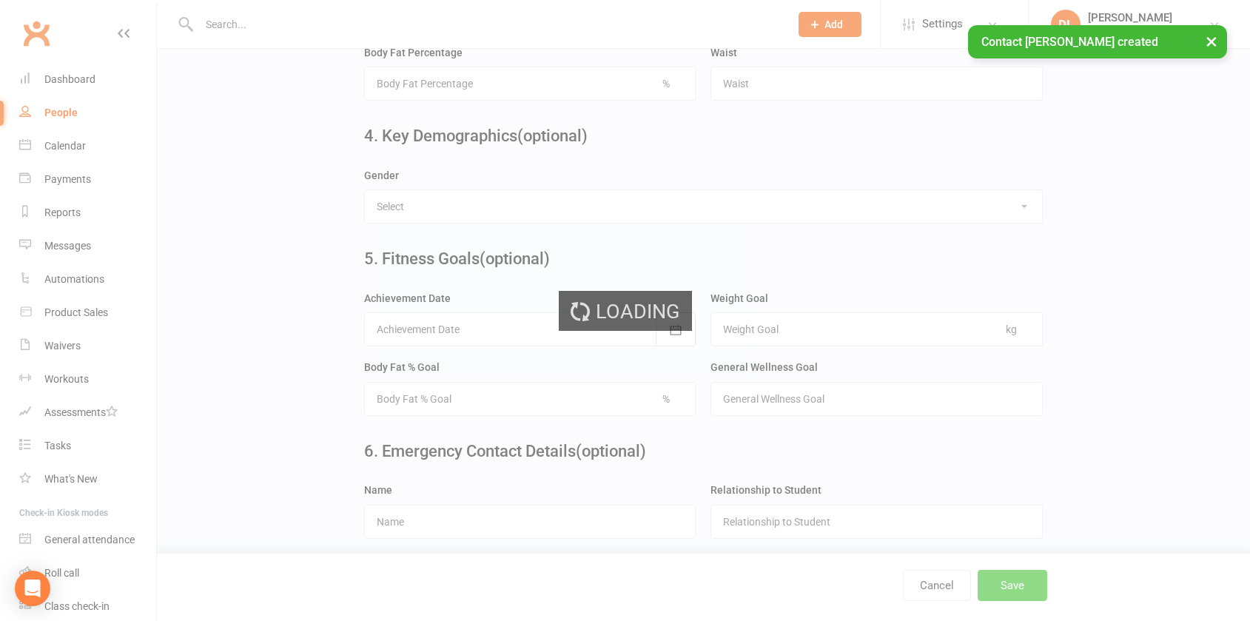
scroll to position [0, 0]
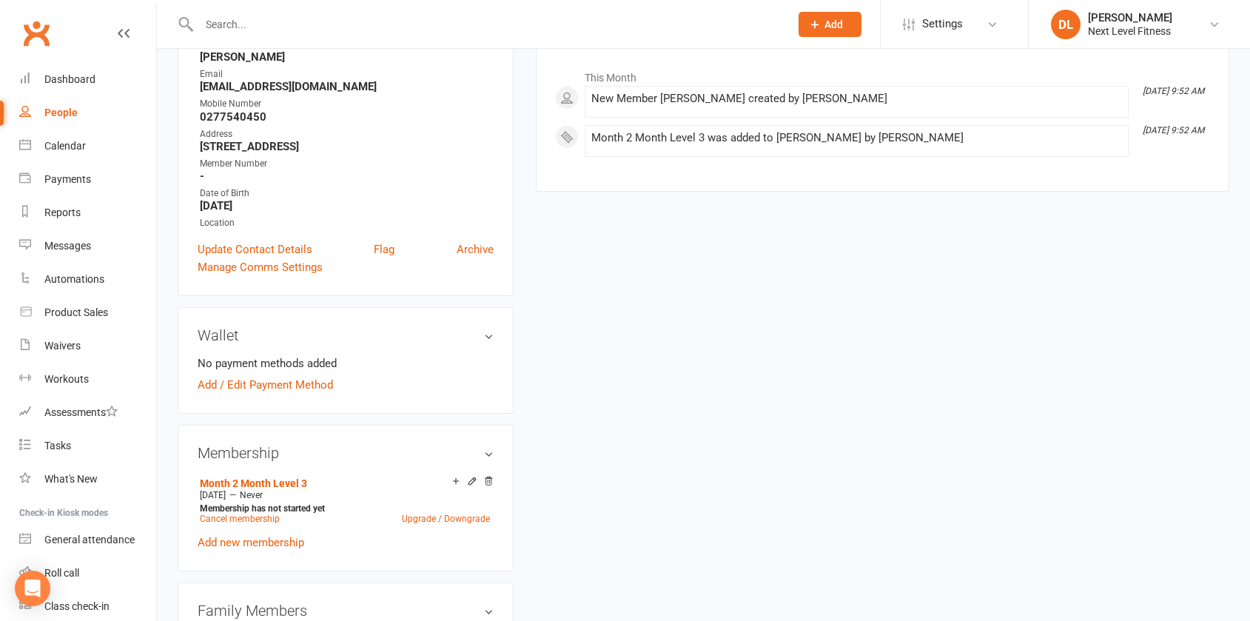
scroll to position [222, 0]
click at [297, 387] on link "Add / Edit Payment Method" at bounding box center [265, 383] width 135 height 18
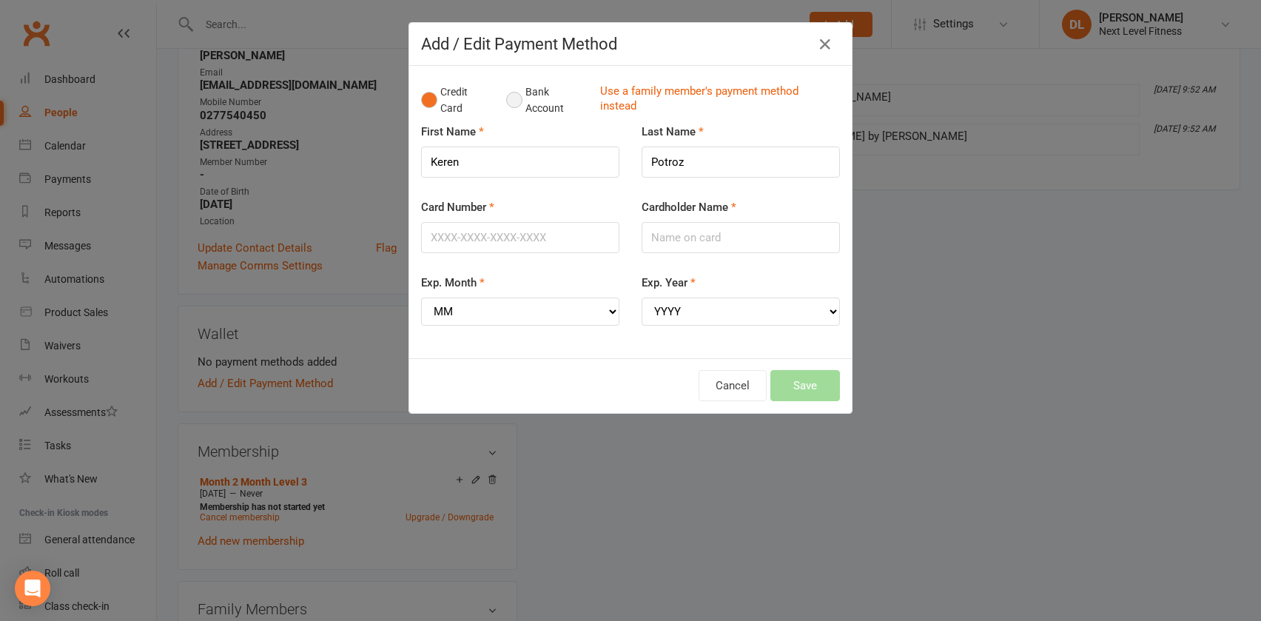
click at [512, 102] on button "Bank Account" at bounding box center [547, 100] width 82 height 45
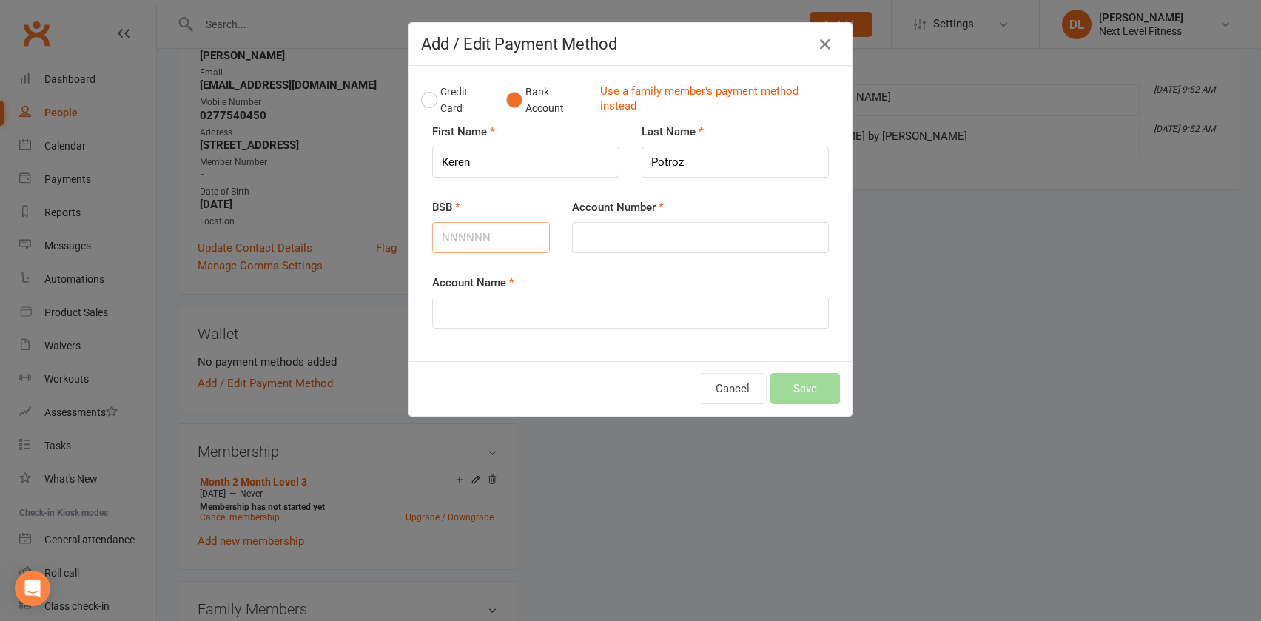
click at [485, 232] on input "BSB" at bounding box center [491, 237] width 118 height 31
type input "020708"
type input "0138339000"
click at [484, 306] on input "Account Name" at bounding box center [630, 312] width 397 height 31
type input "K Potroz"
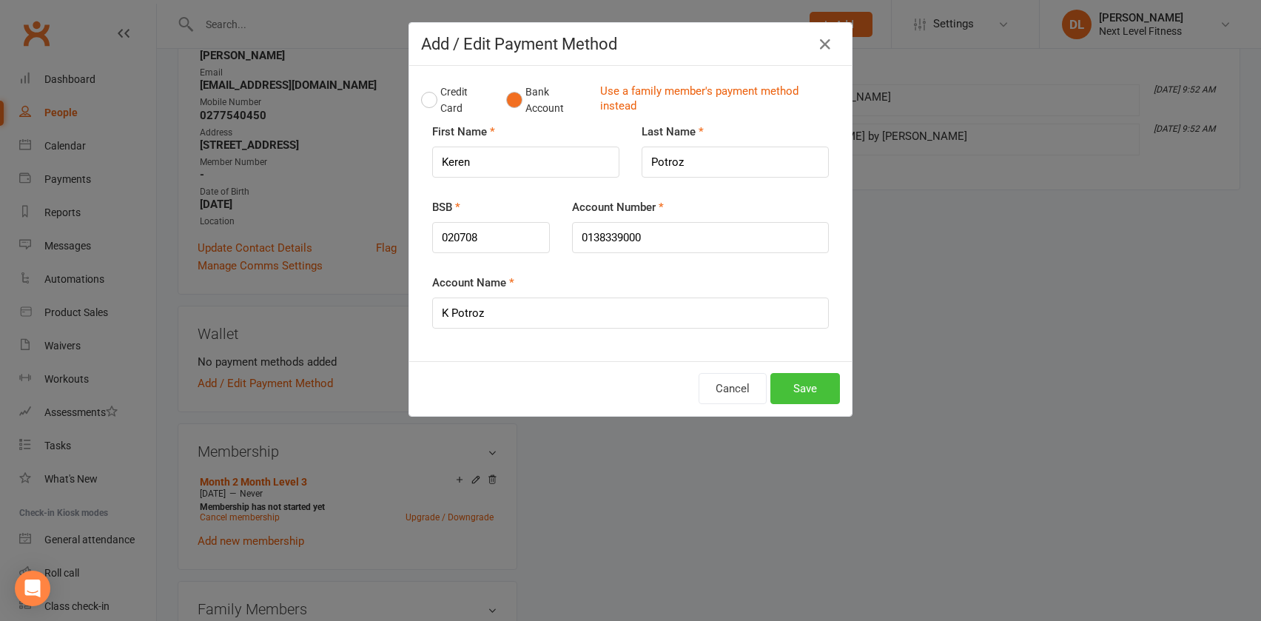
click at [793, 389] on button "Save" at bounding box center [805, 388] width 70 height 31
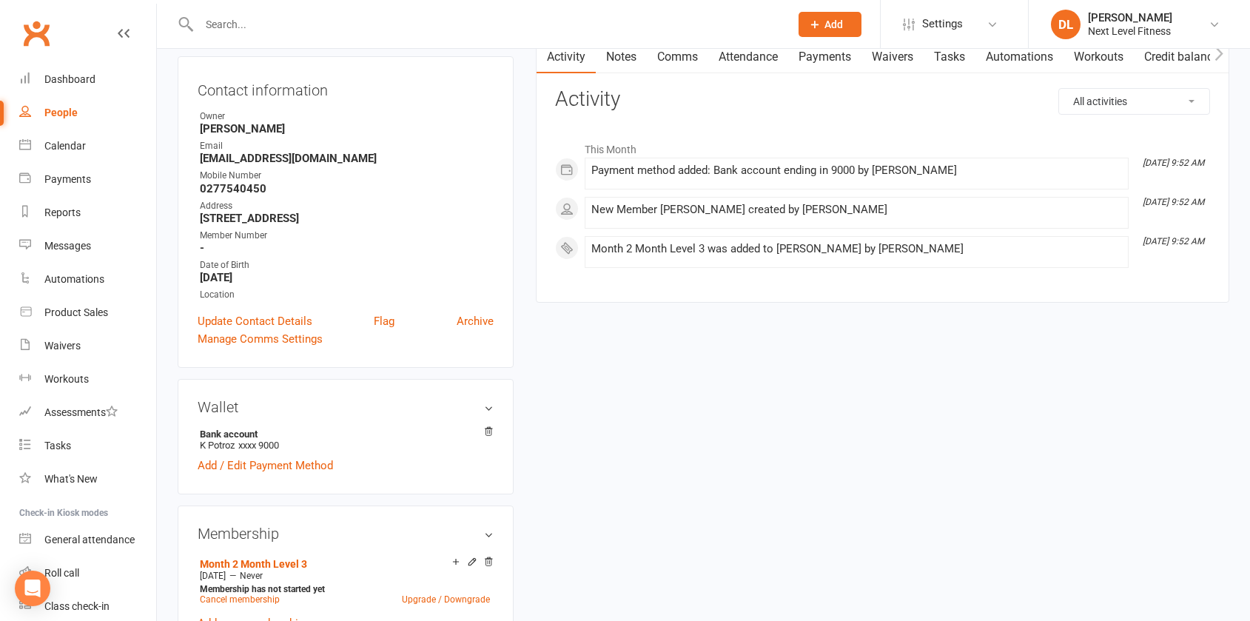
scroll to position [148, 0]
click at [255, 323] on link "Update Contact Details" at bounding box center [255, 322] width 115 height 18
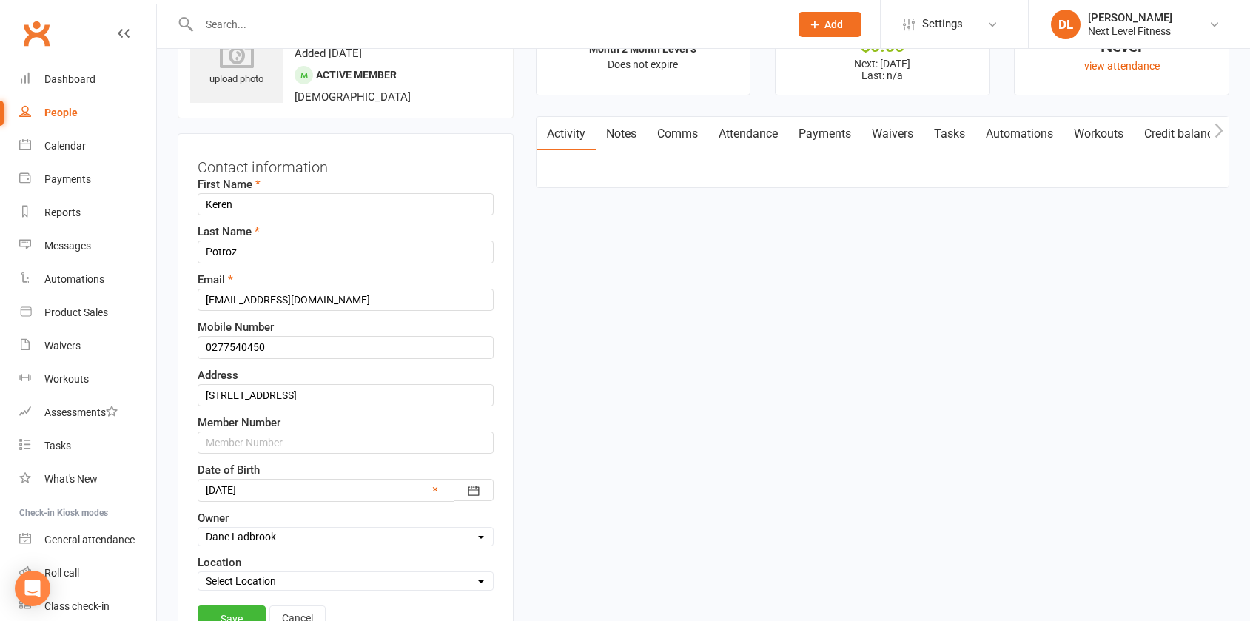
scroll to position [70, 0]
click at [255, 397] on input "[STREET_ADDRESS]" at bounding box center [346, 397] width 296 height 22
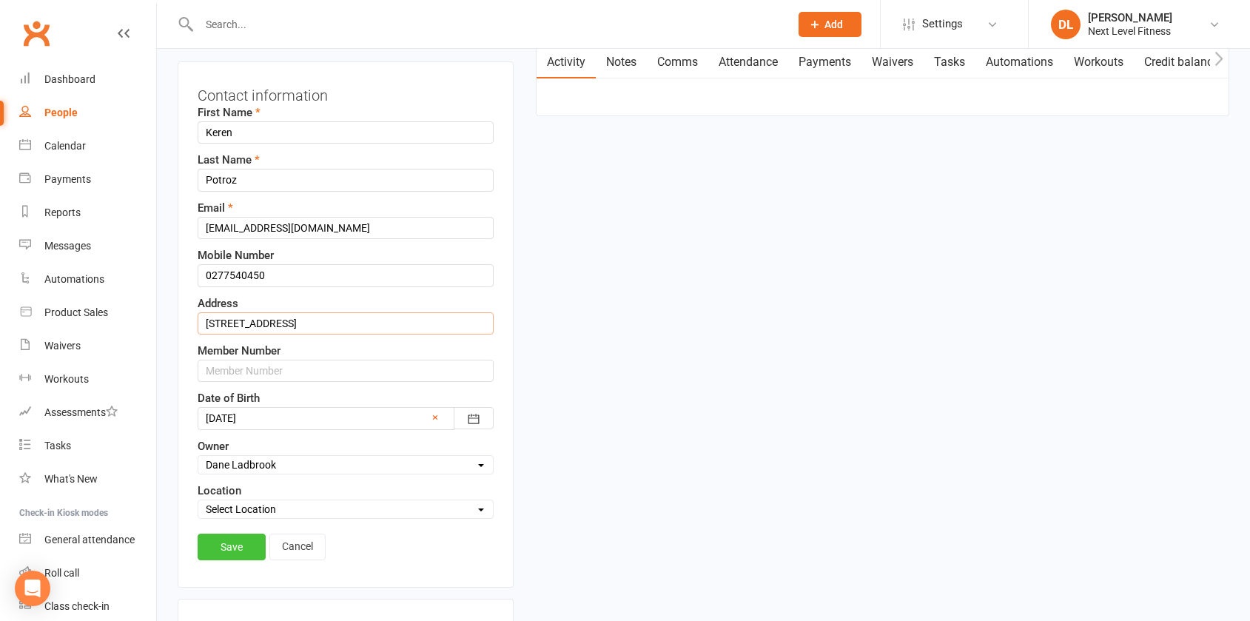
type input "[STREET_ADDRESS]"
click at [239, 551] on link "Save" at bounding box center [232, 547] width 68 height 27
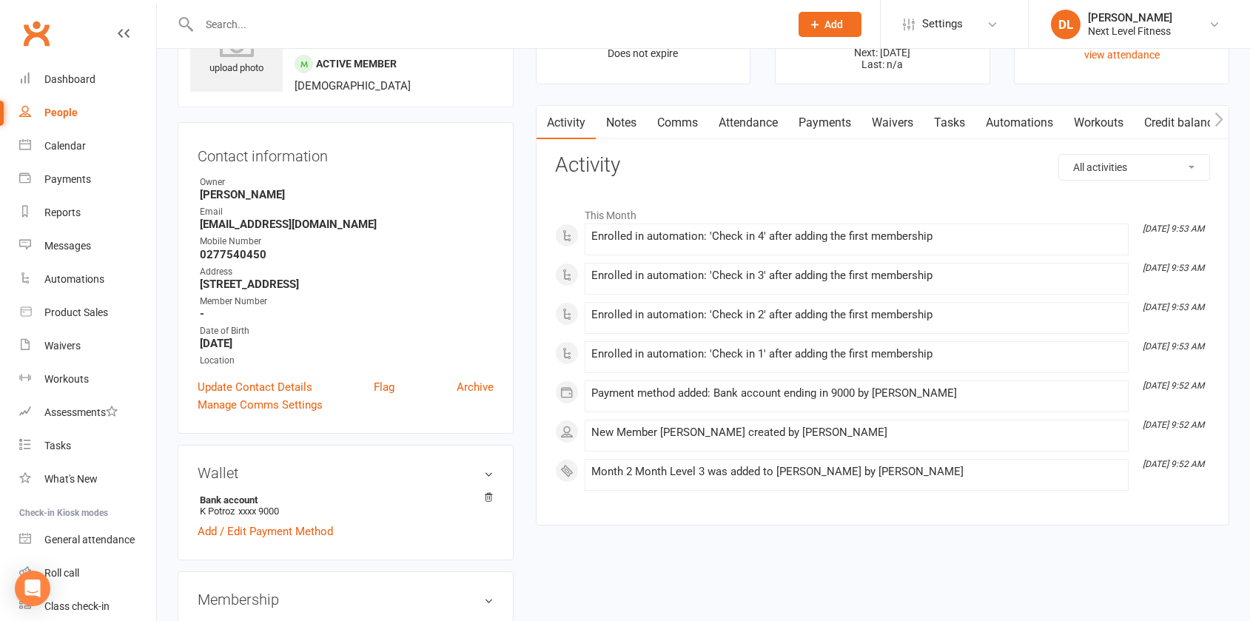
scroll to position [0, 0]
